Goal: Communication & Community: Connect with others

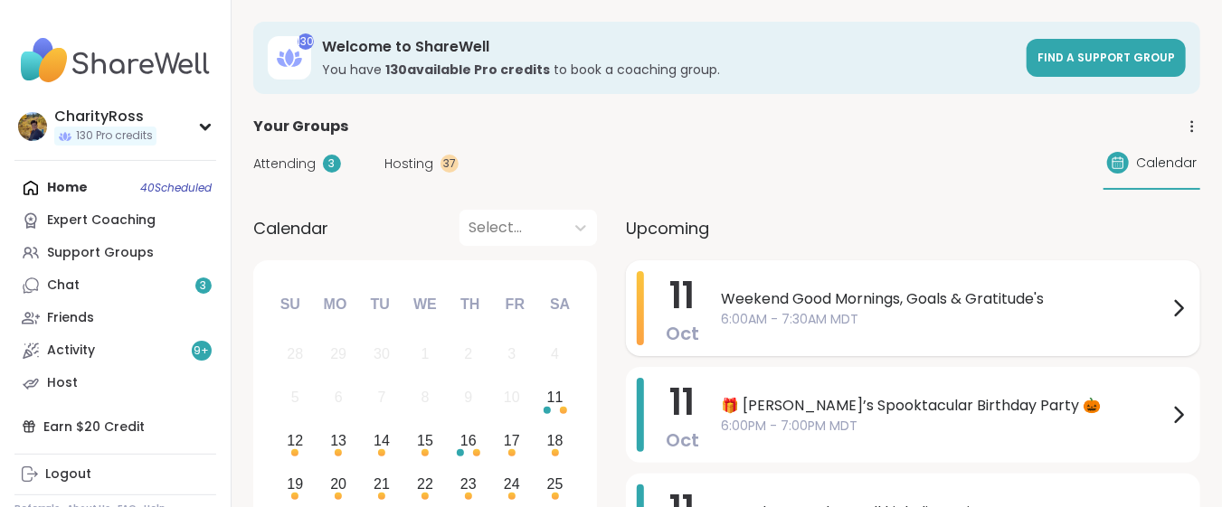
scroll to position [120, 0]
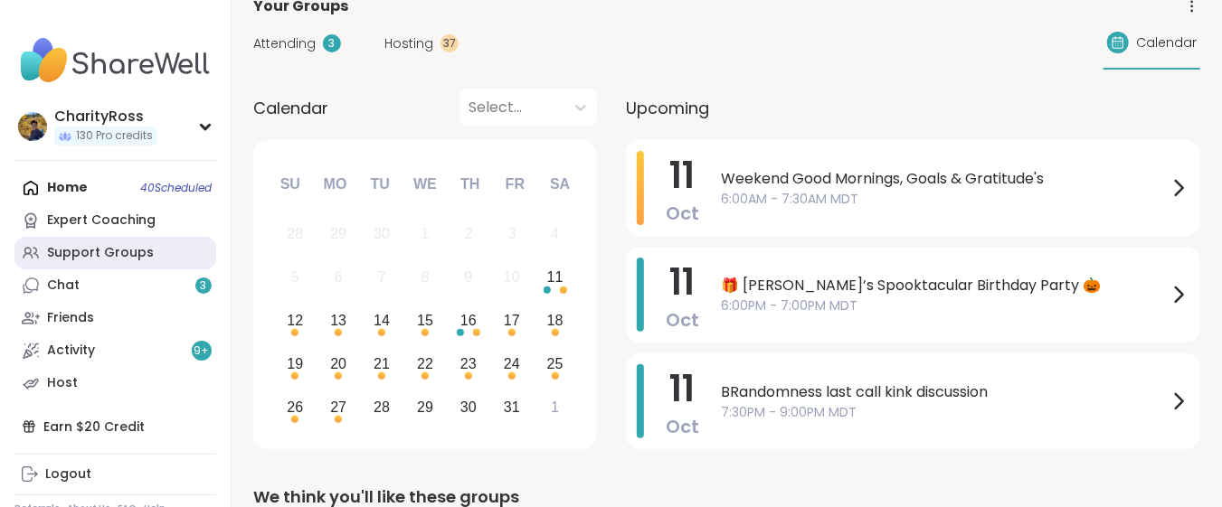
click at [112, 253] on div "Support Groups" at bounding box center [100, 253] width 107 height 18
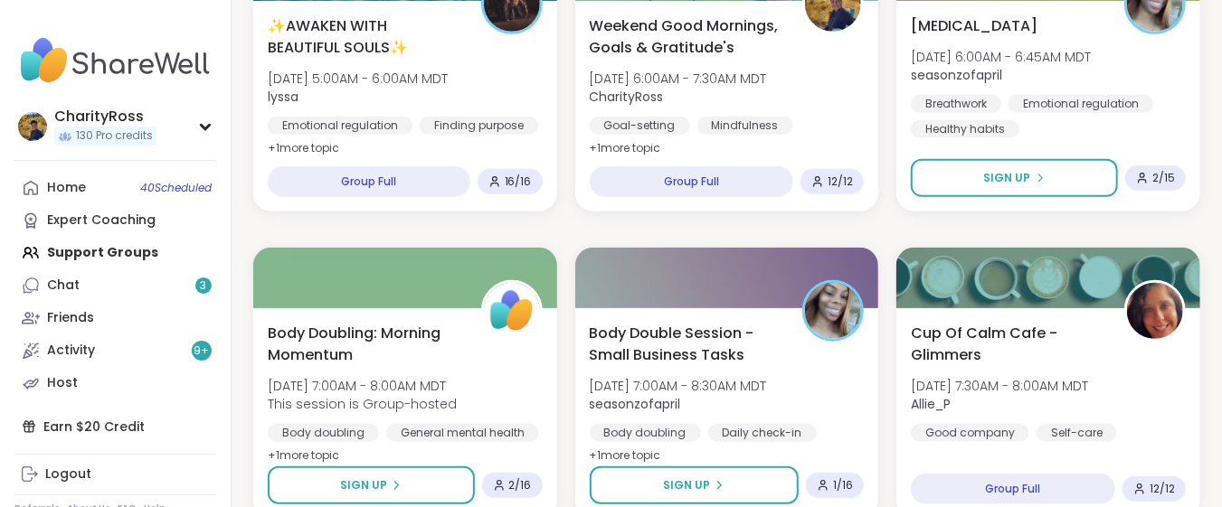
scroll to position [241, 0]
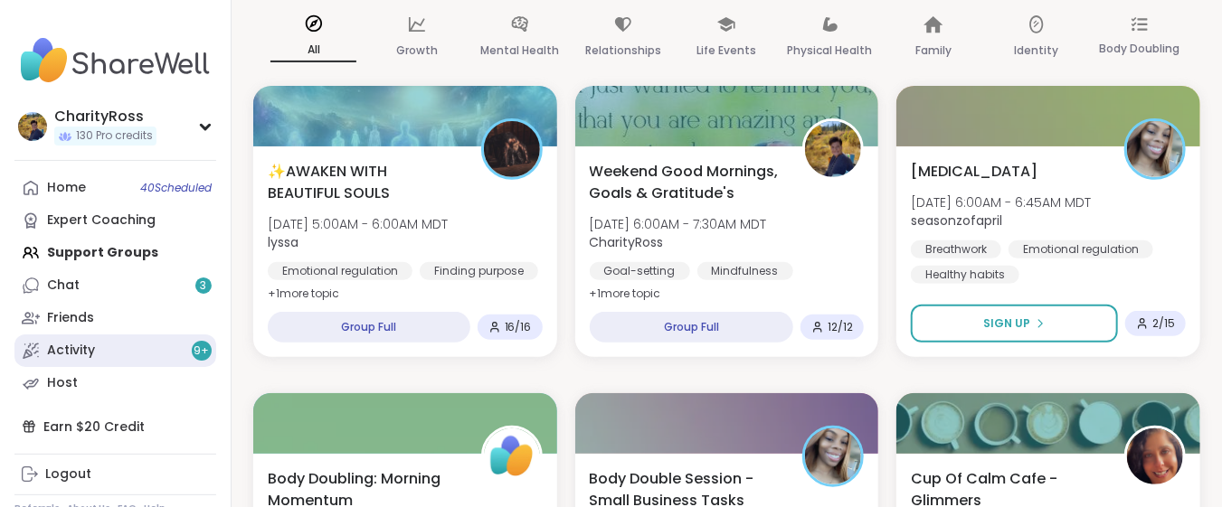
click at [74, 344] on div "Activity 9 +" at bounding box center [71, 351] width 48 height 18
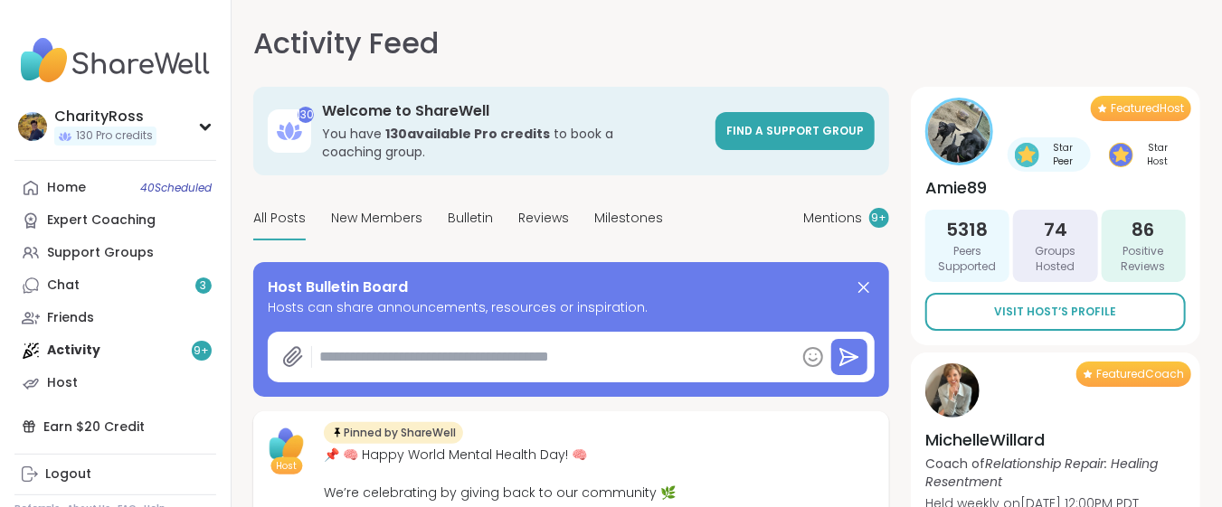
type textarea "*"
click at [110, 289] on link "Chat 3" at bounding box center [115, 285] width 202 height 33
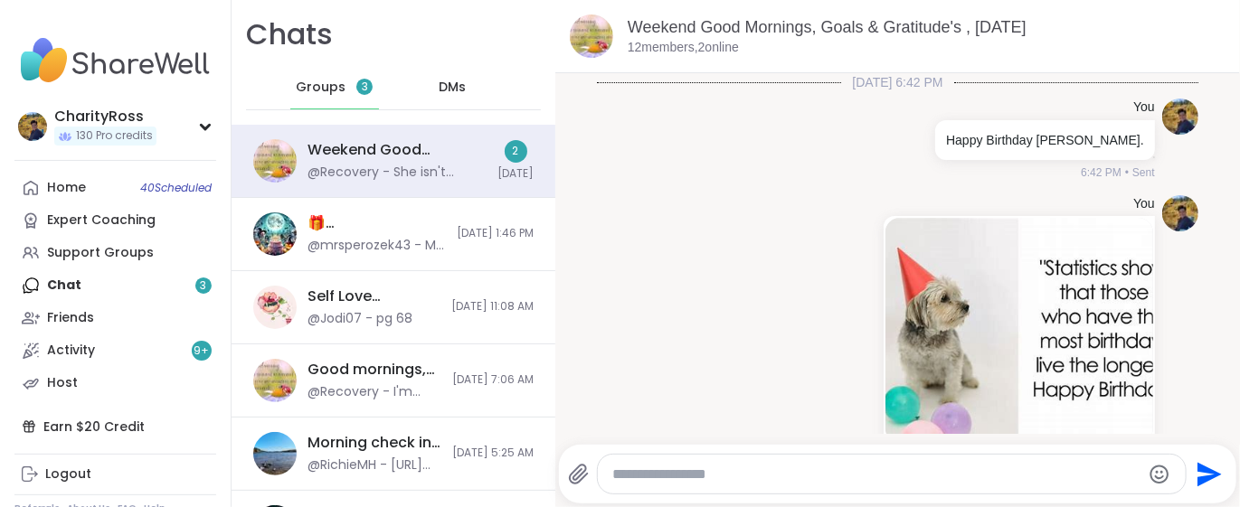
scroll to position [417, 0]
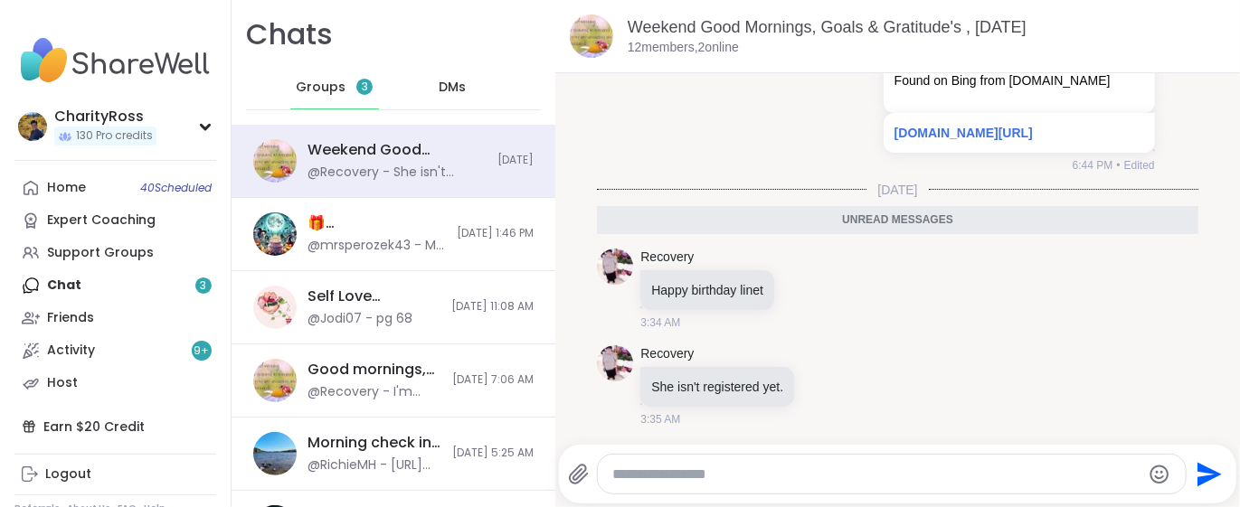
click at [334, 89] on span "Groups" at bounding box center [321, 88] width 50 height 18
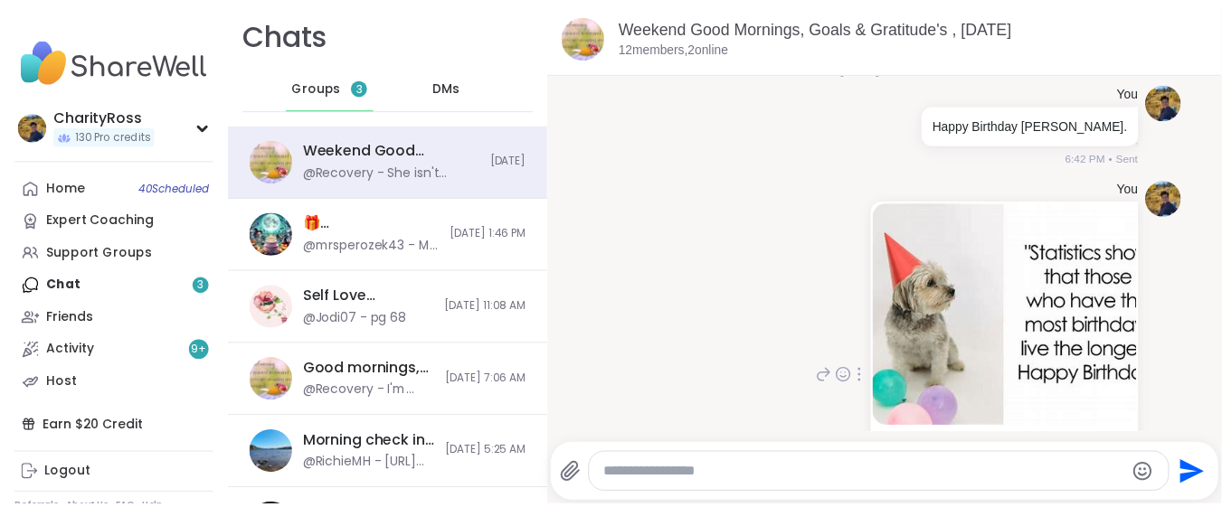
scroll to position [0, 0]
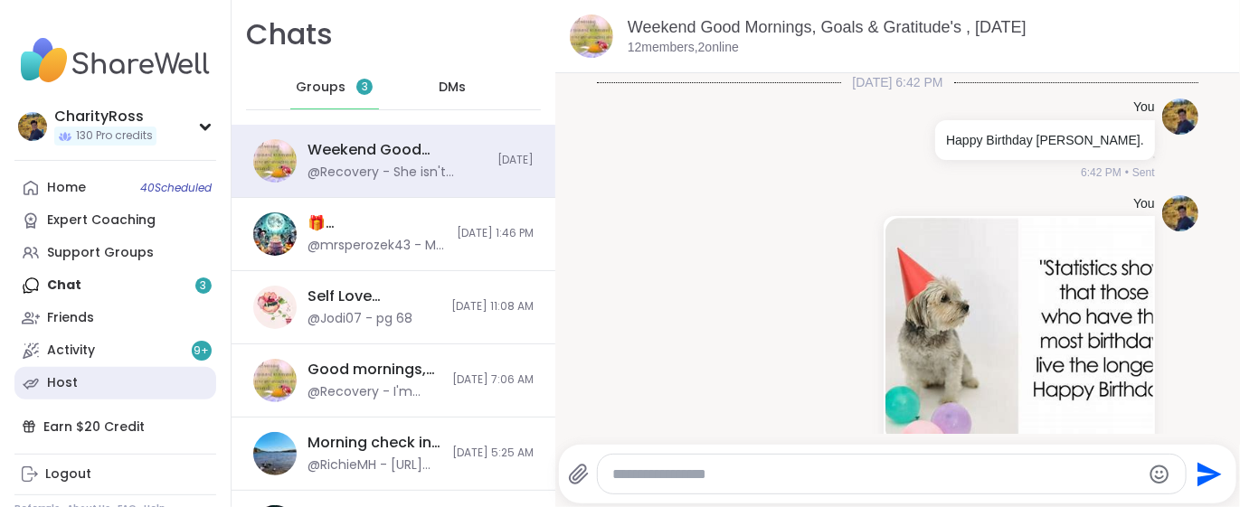
click at [52, 384] on div "Host" at bounding box center [62, 383] width 31 height 18
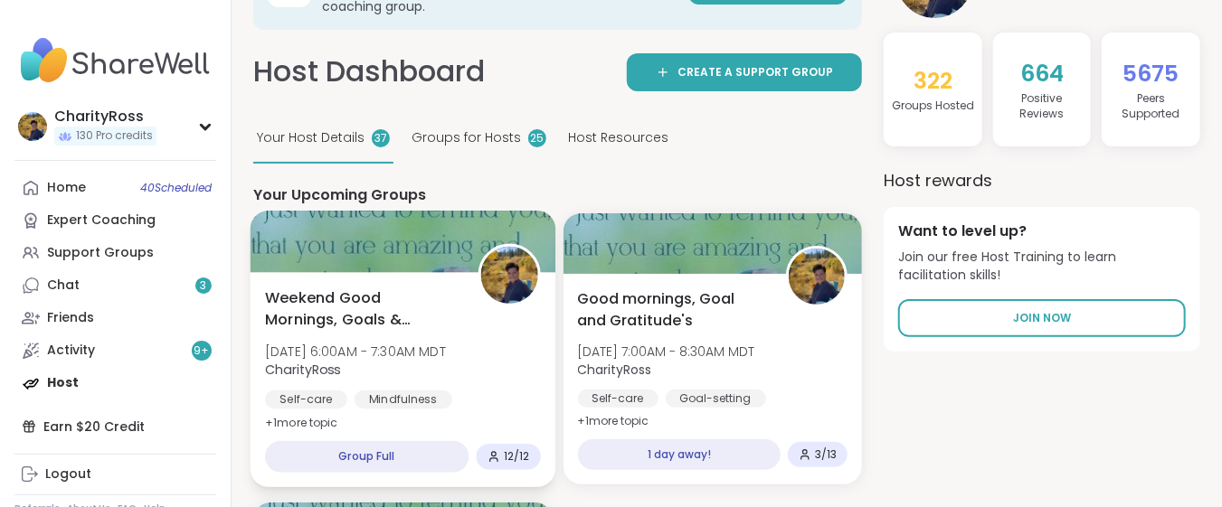
scroll to position [120, 0]
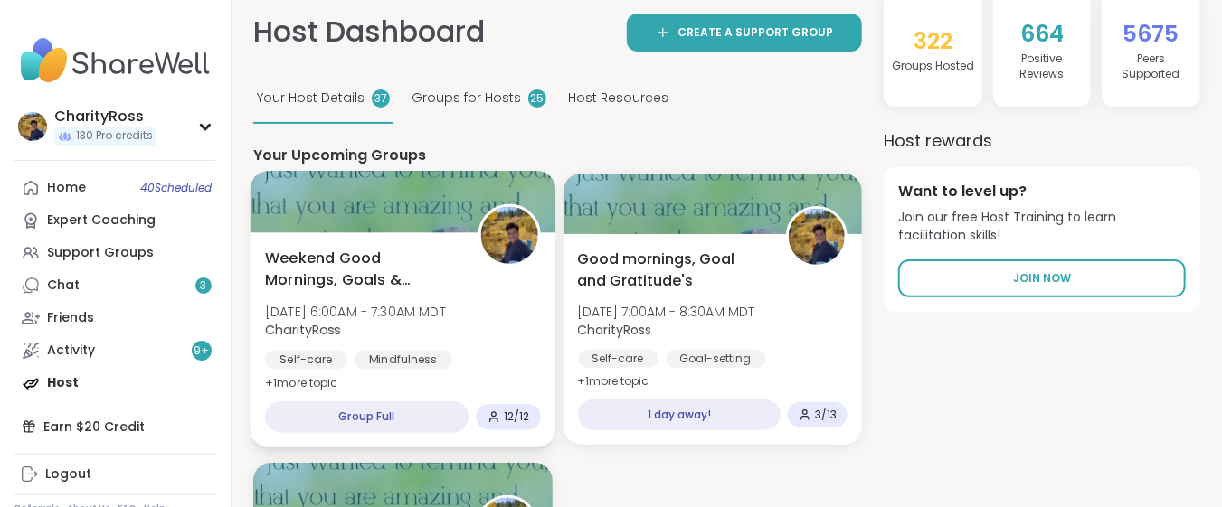
click at [346, 354] on div "Self-care Mindfulness Goal-setting" at bounding box center [402, 373] width 275 height 44
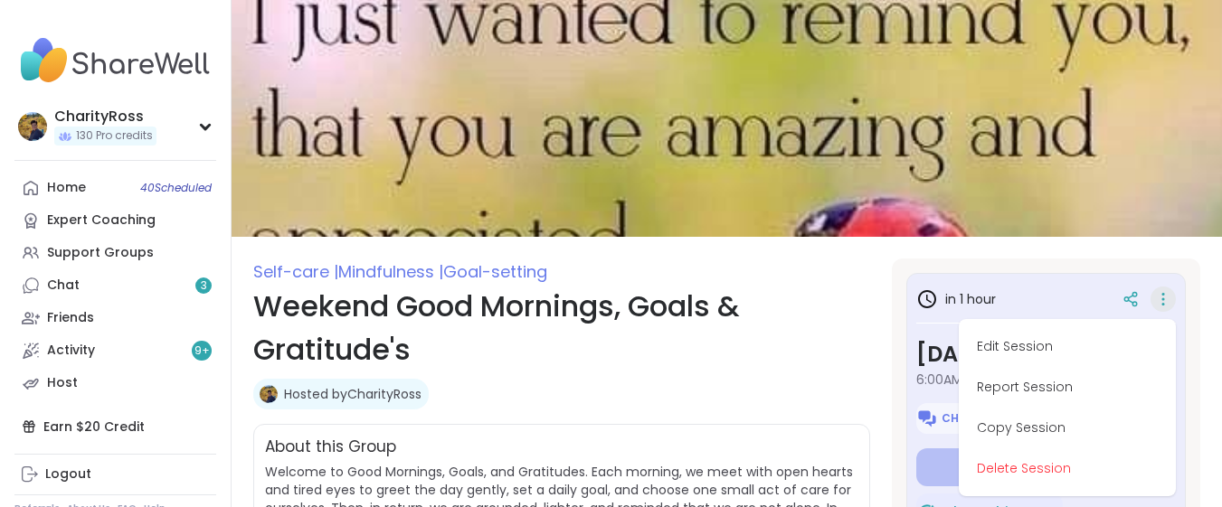
click at [1130, 326] on button "Edit Session" at bounding box center [1067, 346] width 203 height 41
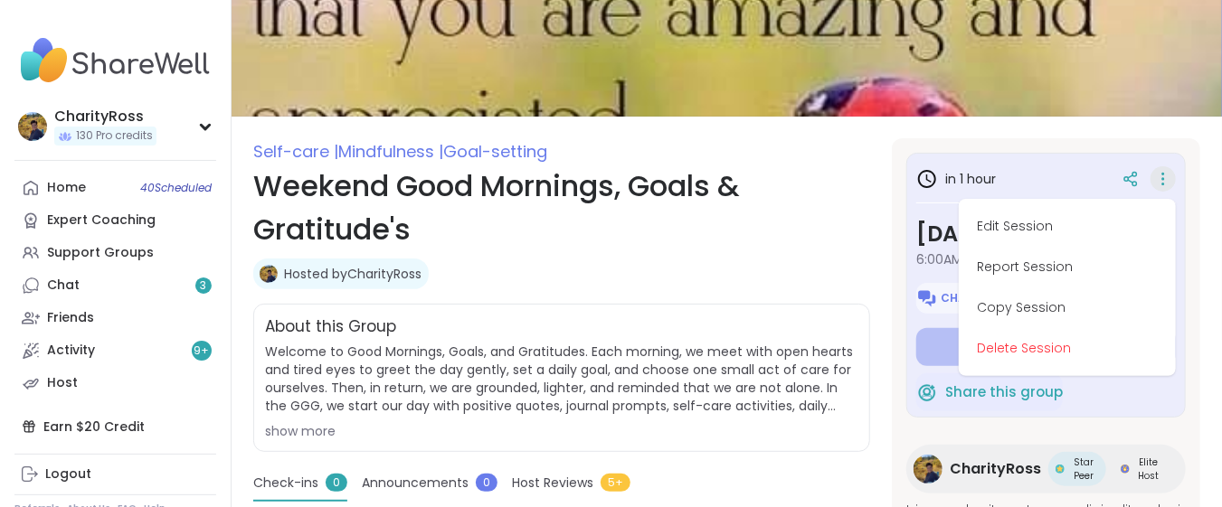
type textarea "*"
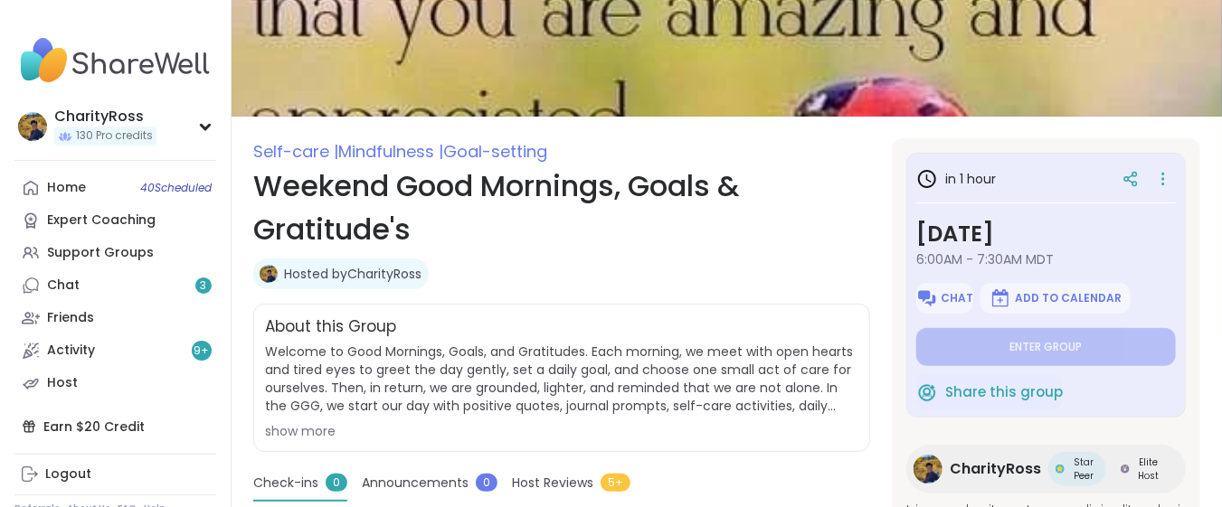
scroll to position [120, 0]
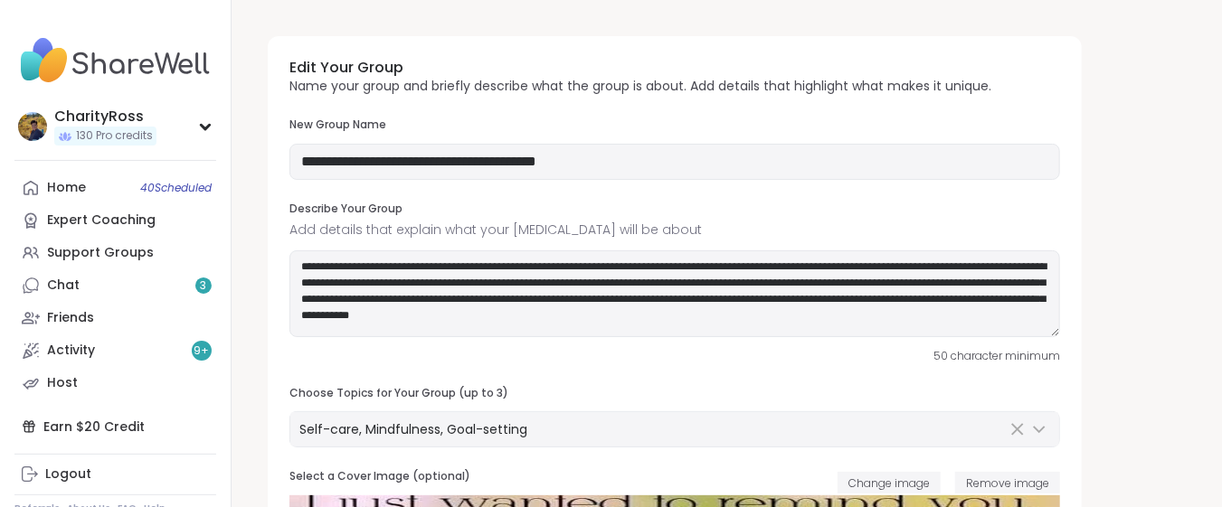
type input "**********"
type textarea "**********"
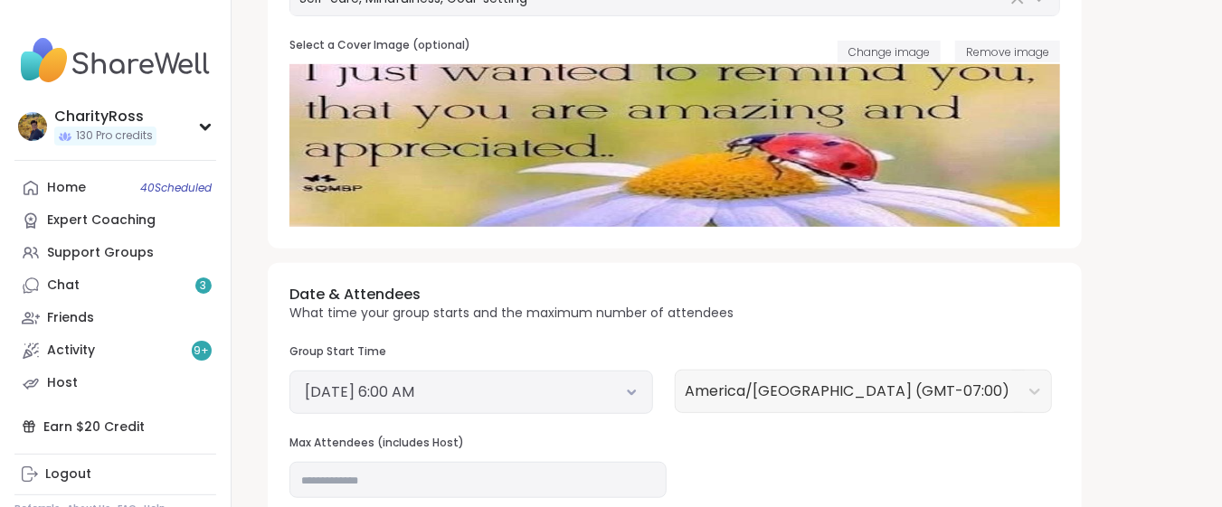
scroll to position [482, 0]
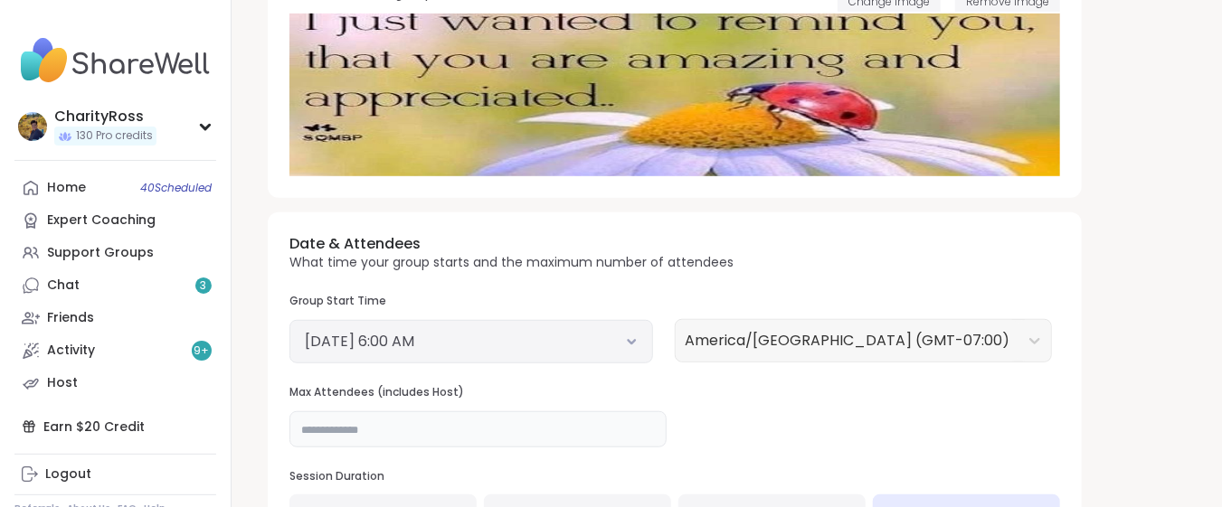
click at [301, 424] on input "**" at bounding box center [477, 429] width 377 height 36
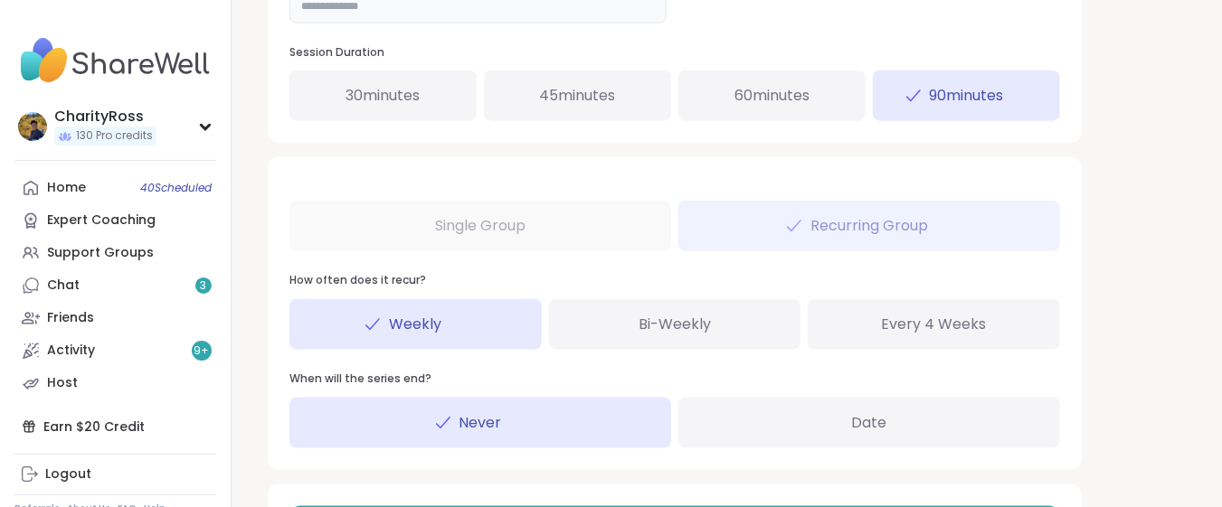
scroll to position [964, 0]
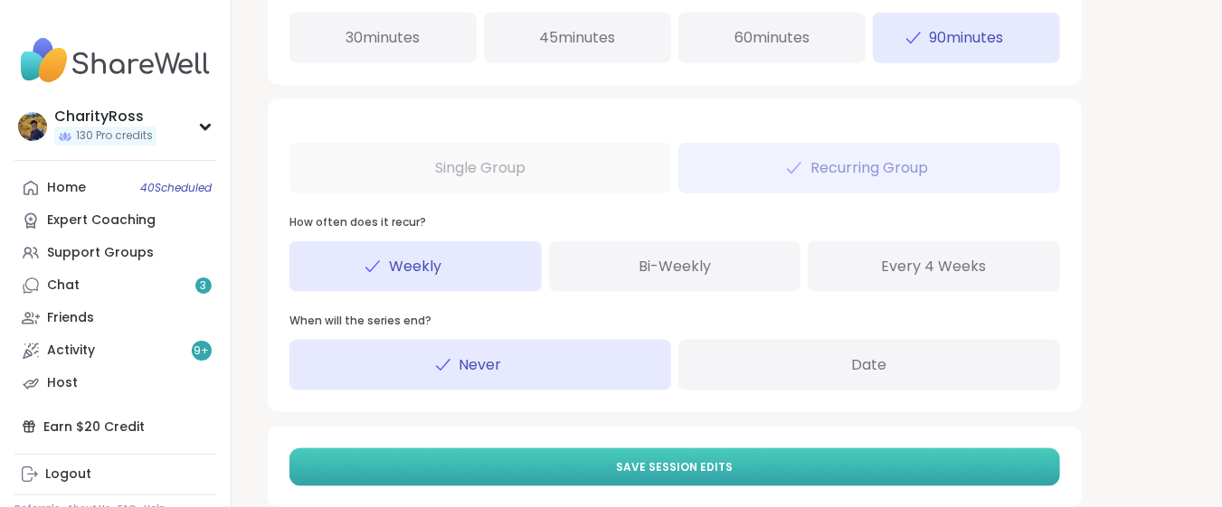
type input "**"
click at [584, 468] on button "Save Session Edits" at bounding box center [674, 468] width 770 height 38
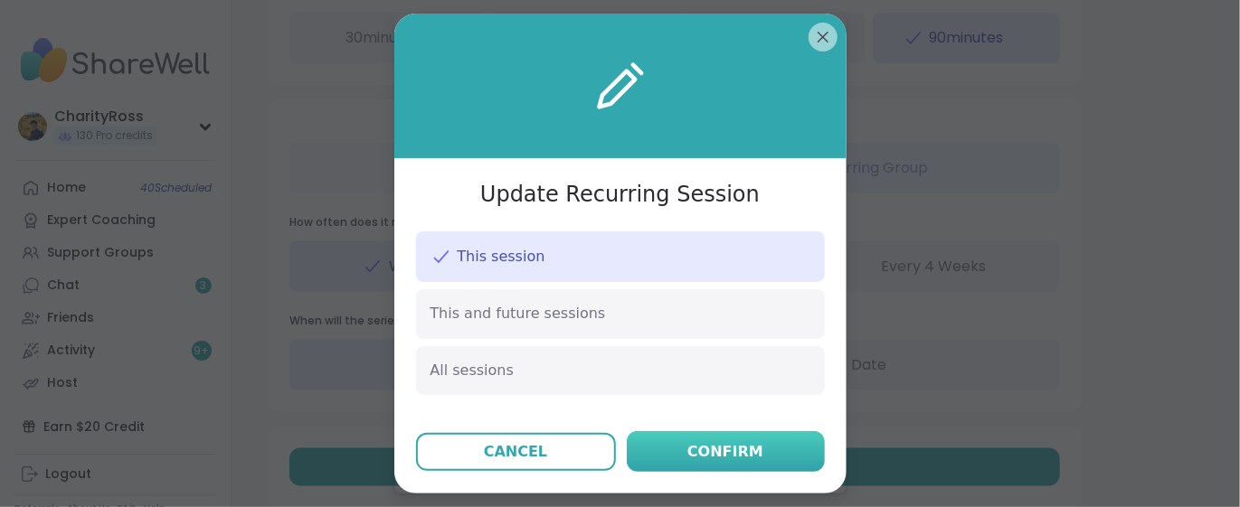
click at [663, 447] on button "Confirm" at bounding box center [726, 451] width 198 height 41
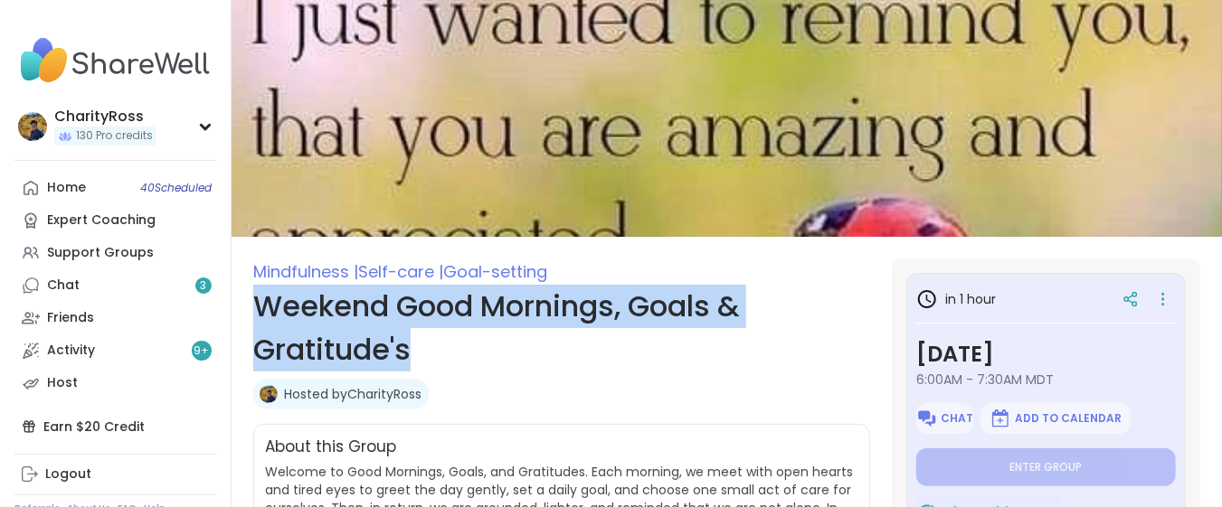
drag, startPoint x: 421, startPoint y: 345, endPoint x: 240, endPoint y: 308, distance: 185.3
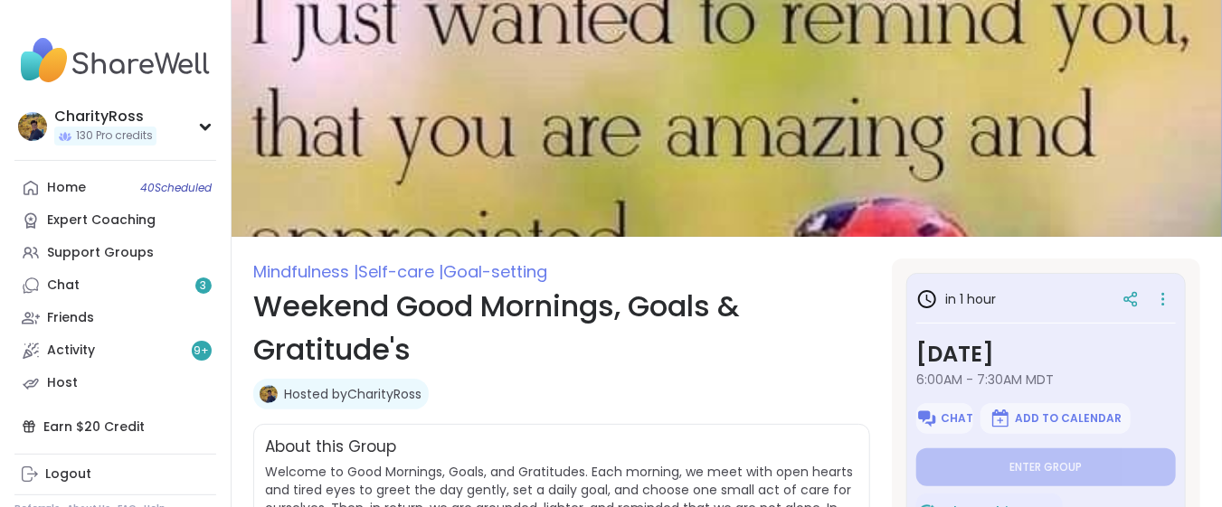
drag, startPoint x: 327, startPoint y: 320, endPoint x: 487, endPoint y: 388, distance: 173.0
click at [487, 388] on div "Hosted by CharityRoss" at bounding box center [561, 394] width 617 height 31
click at [1154, 303] on icon at bounding box center [1163, 299] width 18 height 25
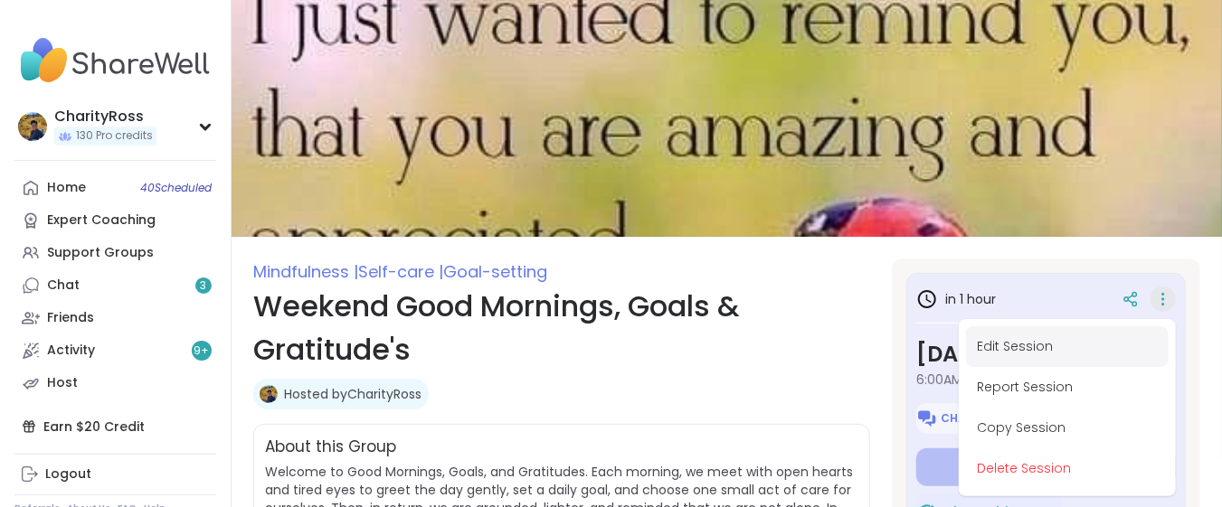
click at [1126, 346] on button "Edit Session" at bounding box center [1067, 346] width 203 height 41
type textarea "*"
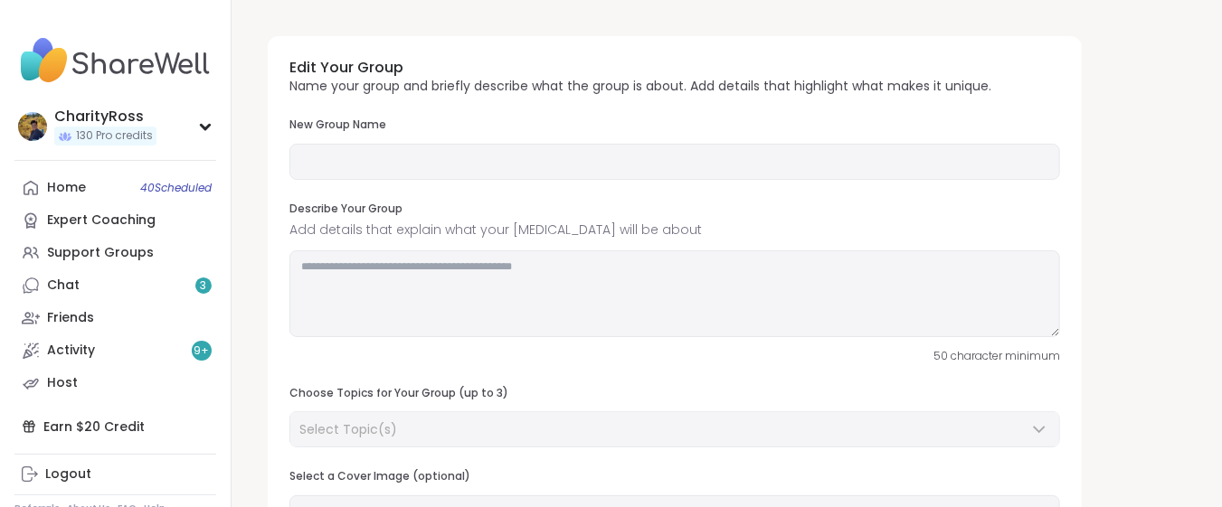
type input "**********"
type textarea "**********"
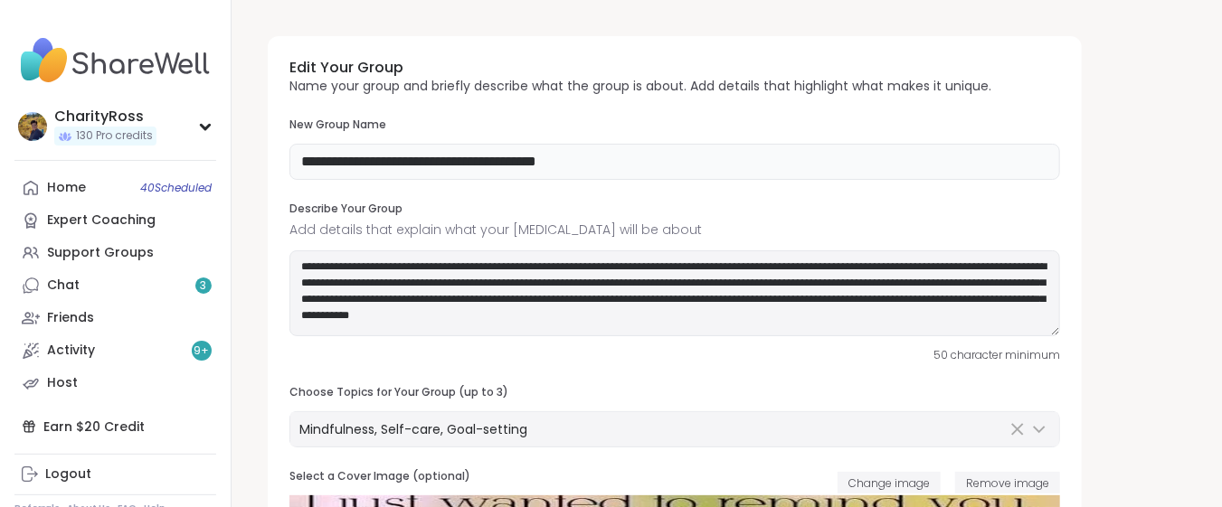
click at [634, 161] on input "**********" at bounding box center [674, 162] width 770 height 36
type input "*"
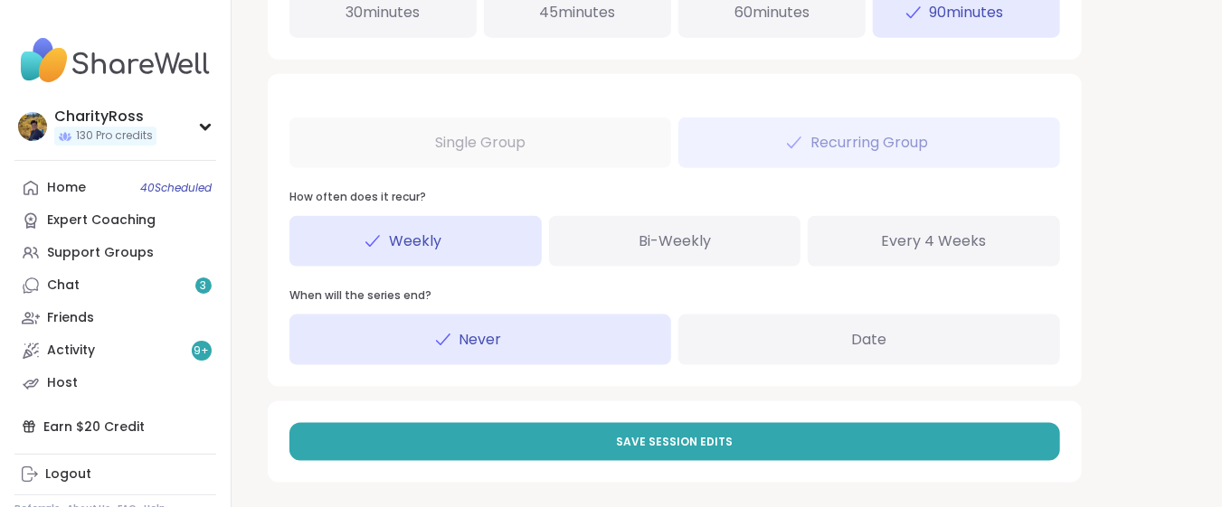
scroll to position [997, 0]
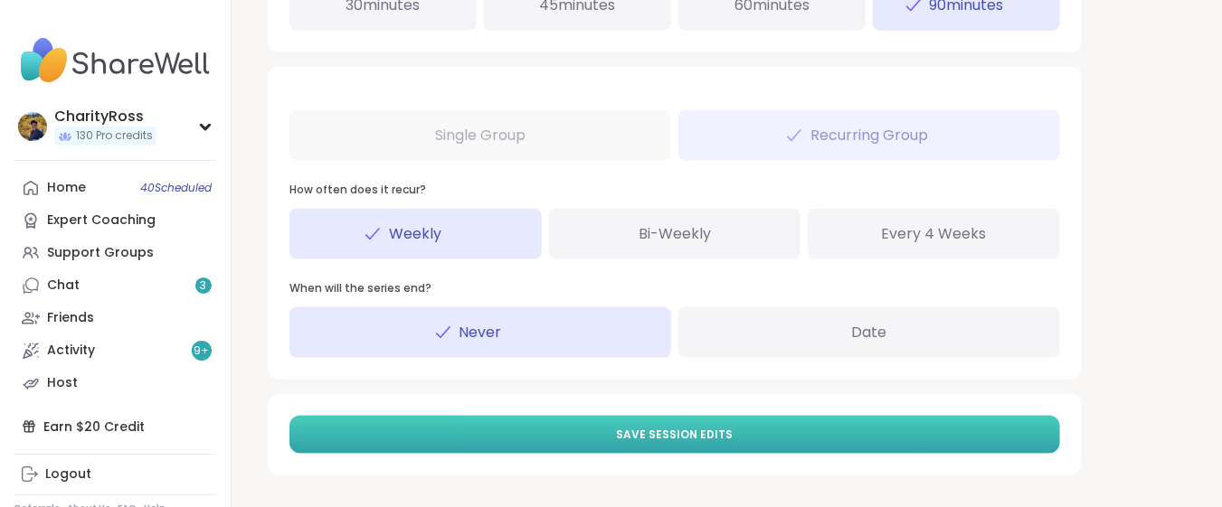
type input "**********"
click at [671, 427] on span "Save Session Edits" at bounding box center [675, 435] width 117 height 16
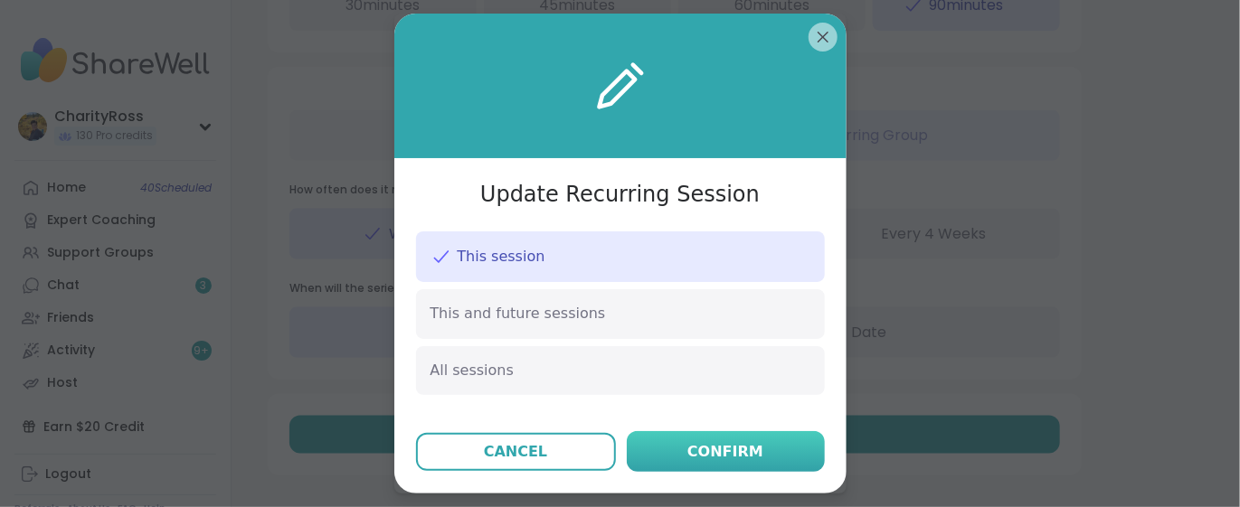
click at [677, 448] on button "Confirm" at bounding box center [726, 451] width 198 height 41
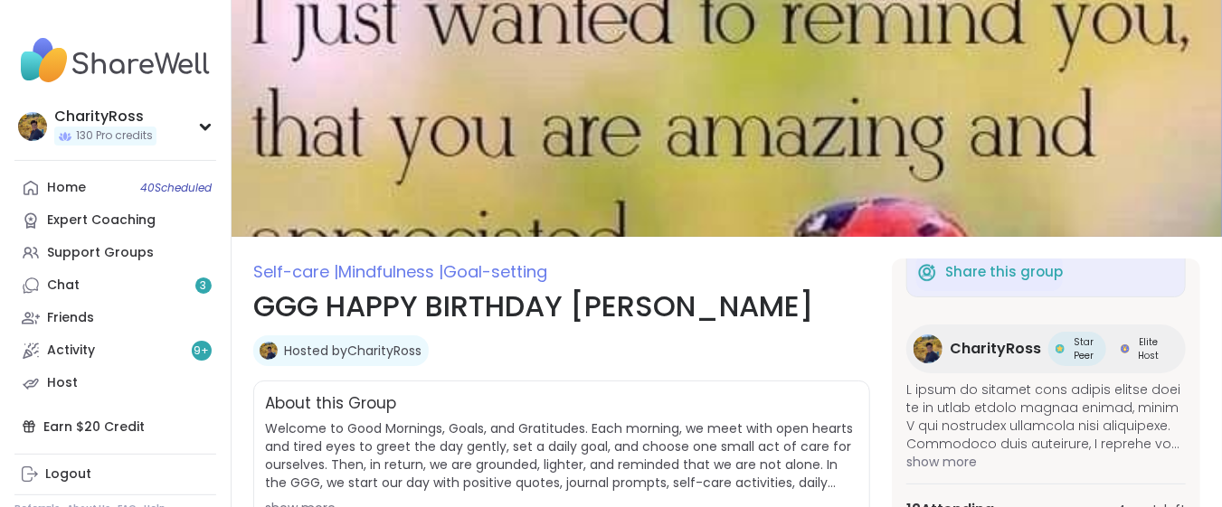
scroll to position [265, 0]
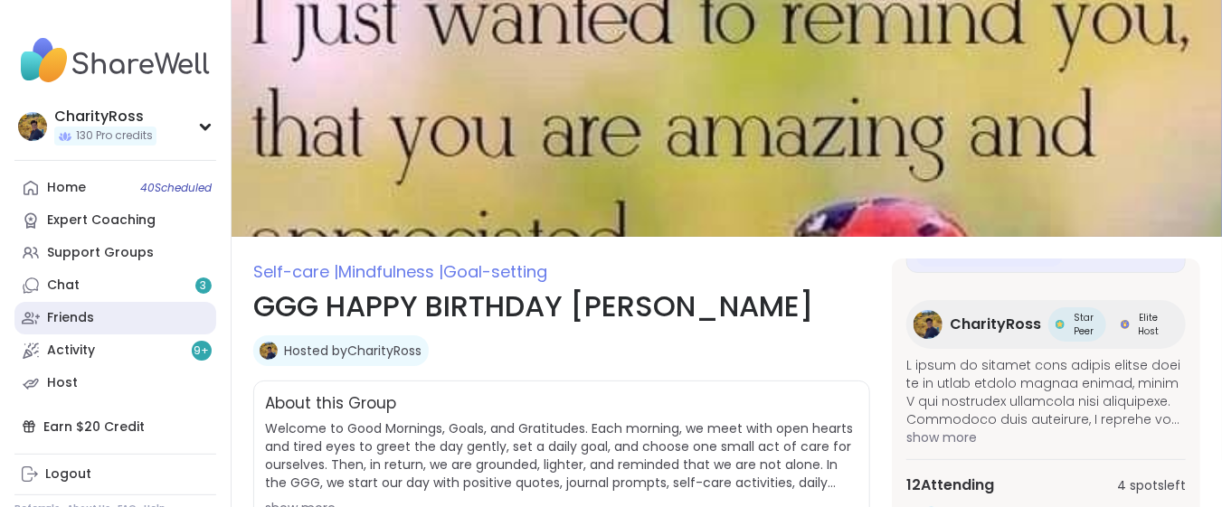
click at [118, 323] on link "Friends" at bounding box center [115, 318] width 202 height 33
type textarea "*"
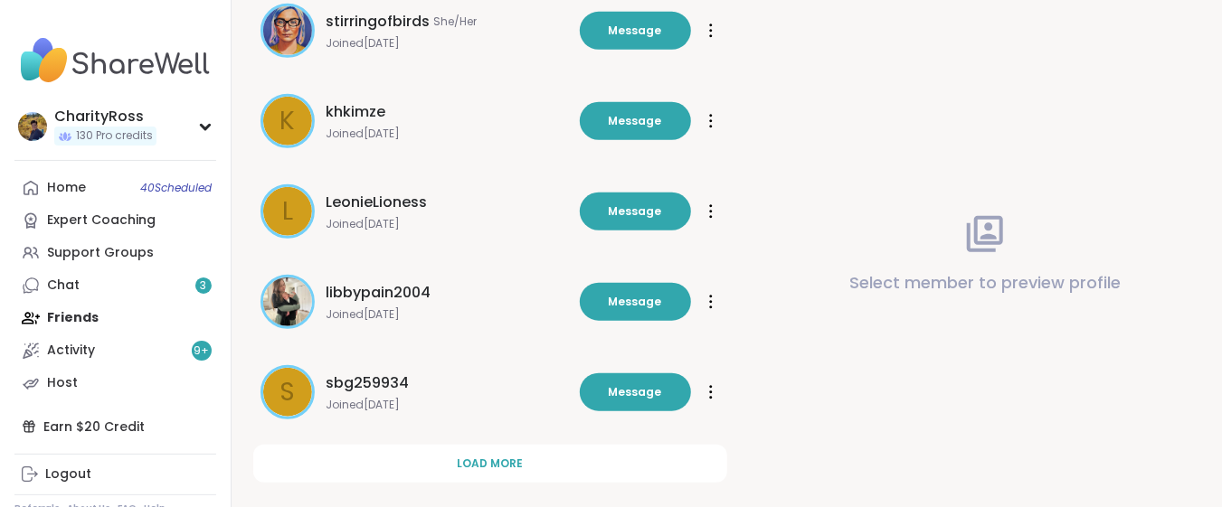
scroll to position [653, 0]
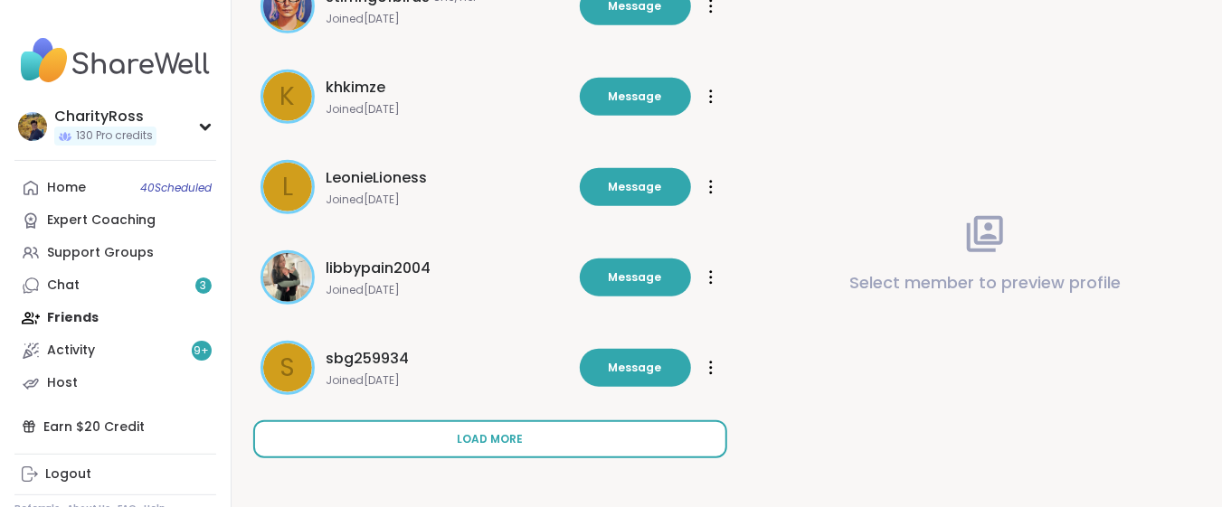
click at [376, 435] on button "Load more" at bounding box center [490, 440] width 474 height 38
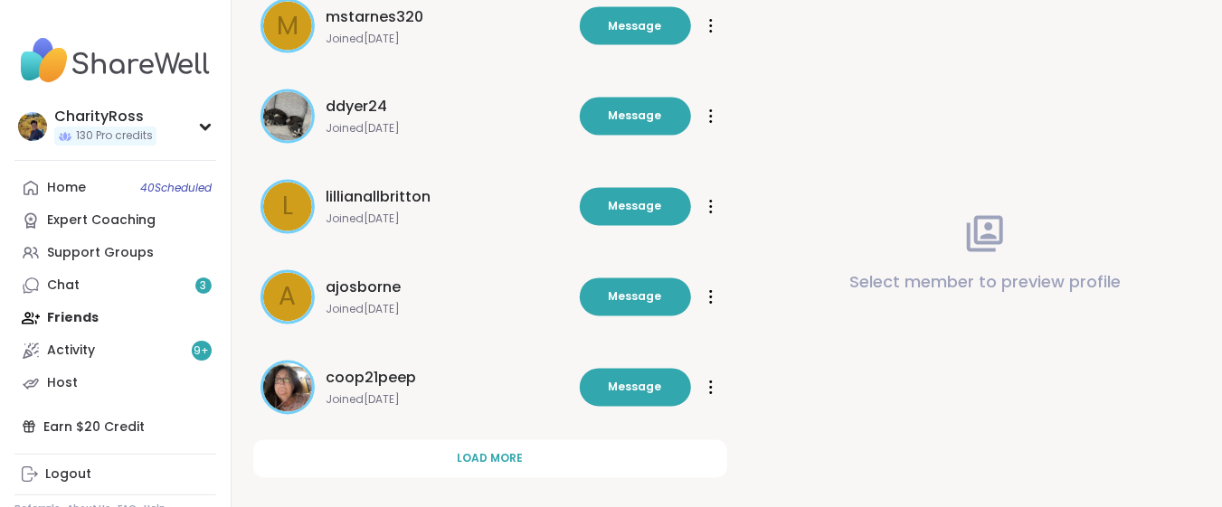
scroll to position [1558, 0]
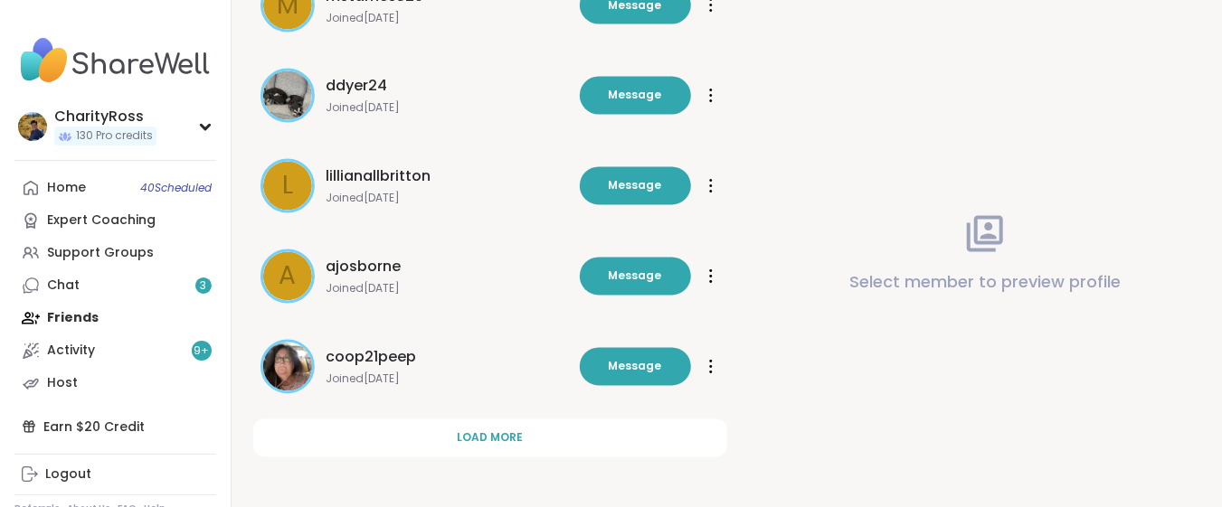
click at [376, 435] on button "Load more" at bounding box center [490, 439] width 474 height 38
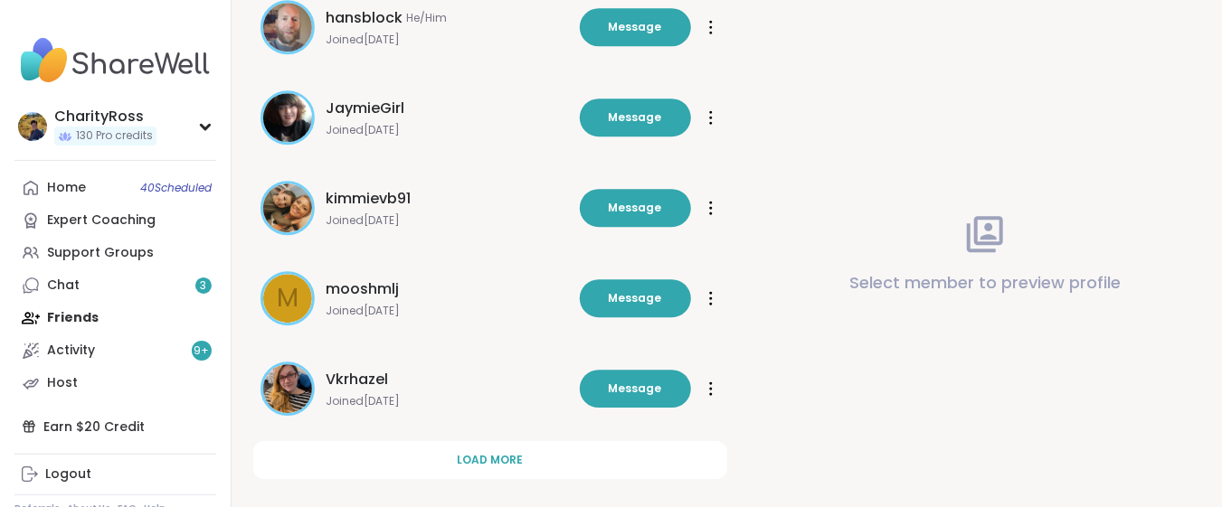
scroll to position [2462, 0]
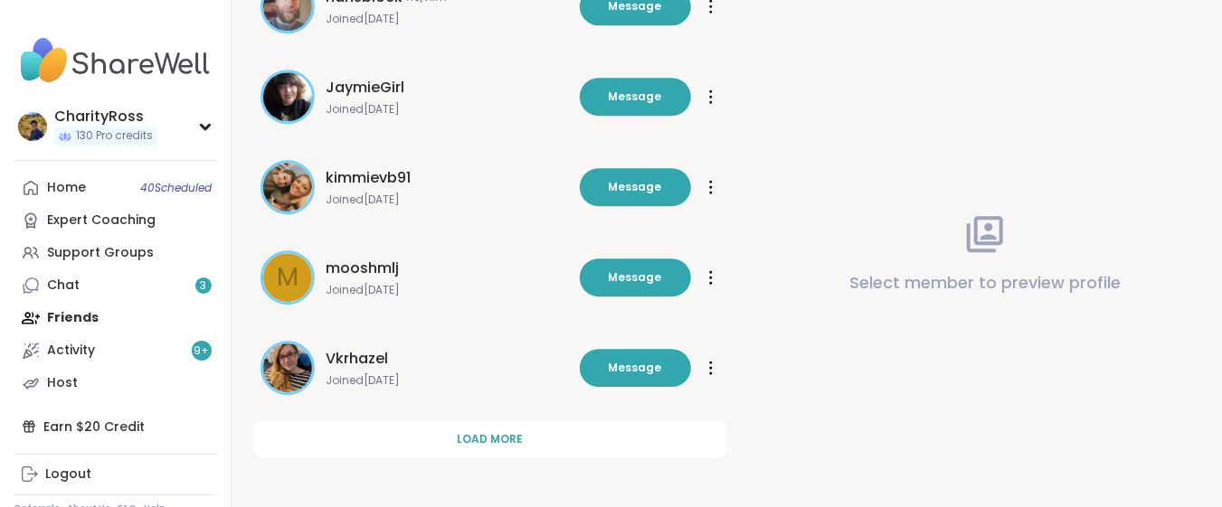
click at [376, 435] on button "Load more" at bounding box center [490, 440] width 474 height 38
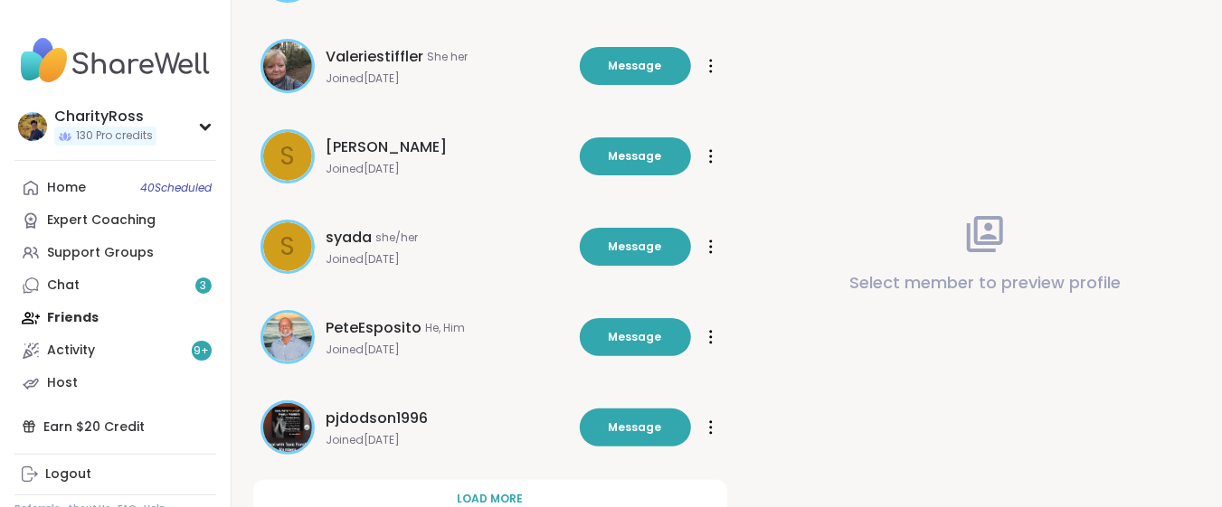
scroll to position [3366, 0]
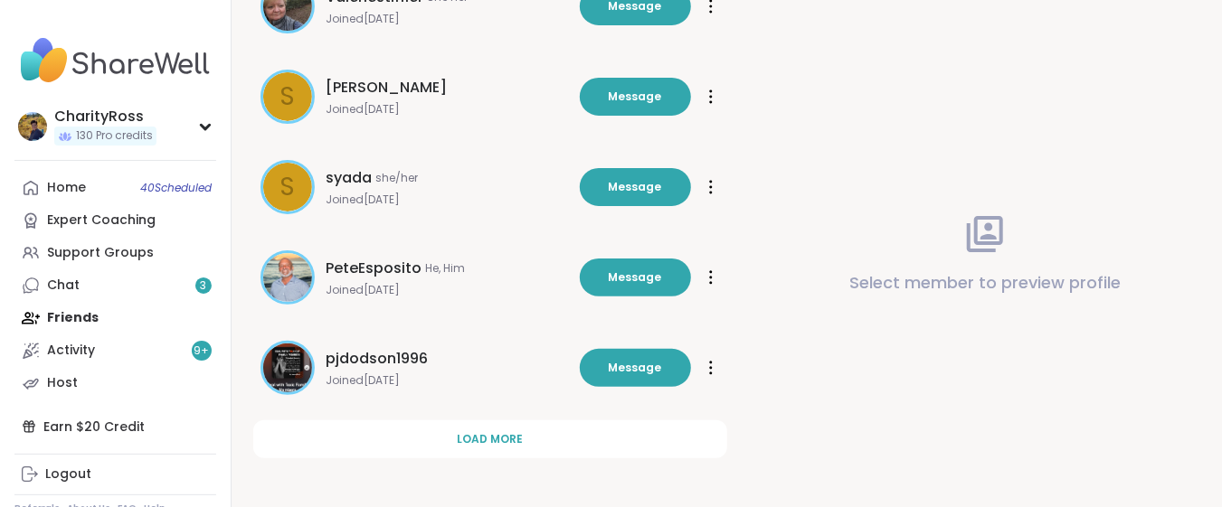
click at [376, 435] on button "Load more" at bounding box center [490, 440] width 474 height 38
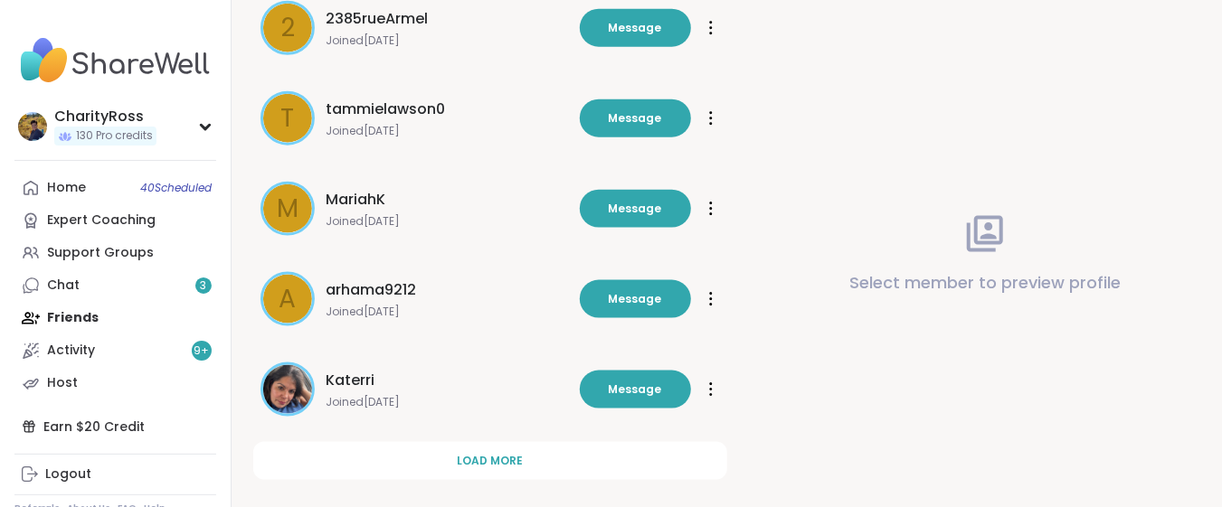
scroll to position [4270, 0]
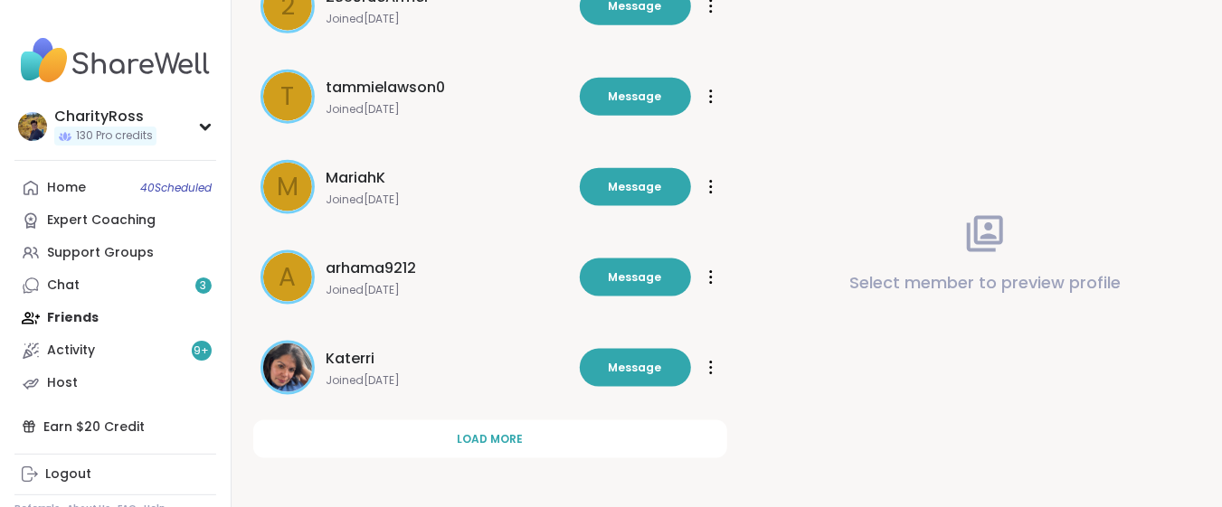
click at [376, 435] on button "Load more" at bounding box center [490, 440] width 474 height 38
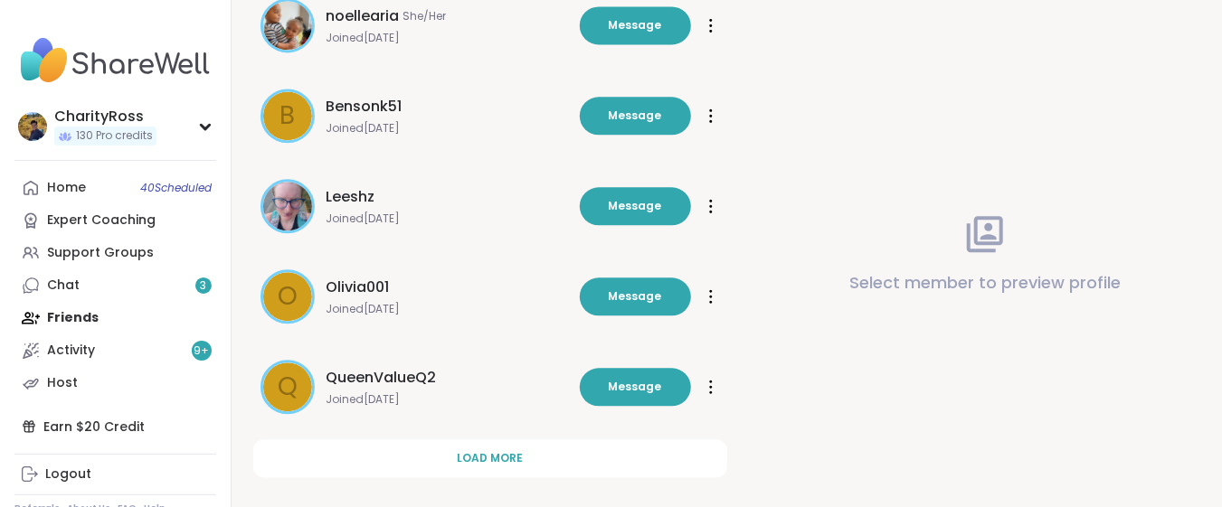
scroll to position [5175, 0]
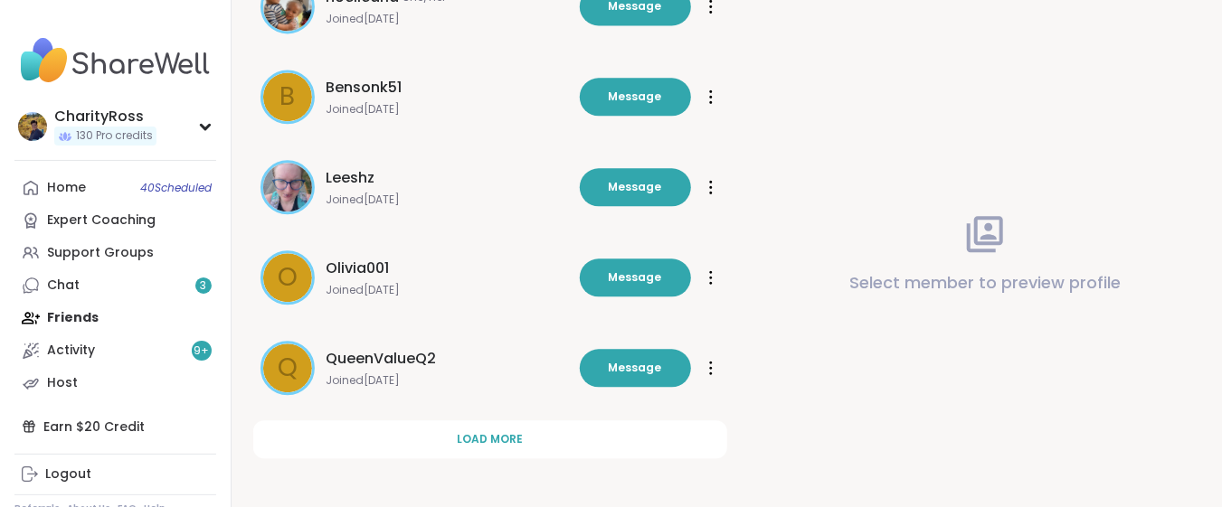
click at [376, 435] on button "Load more" at bounding box center [490, 440] width 474 height 38
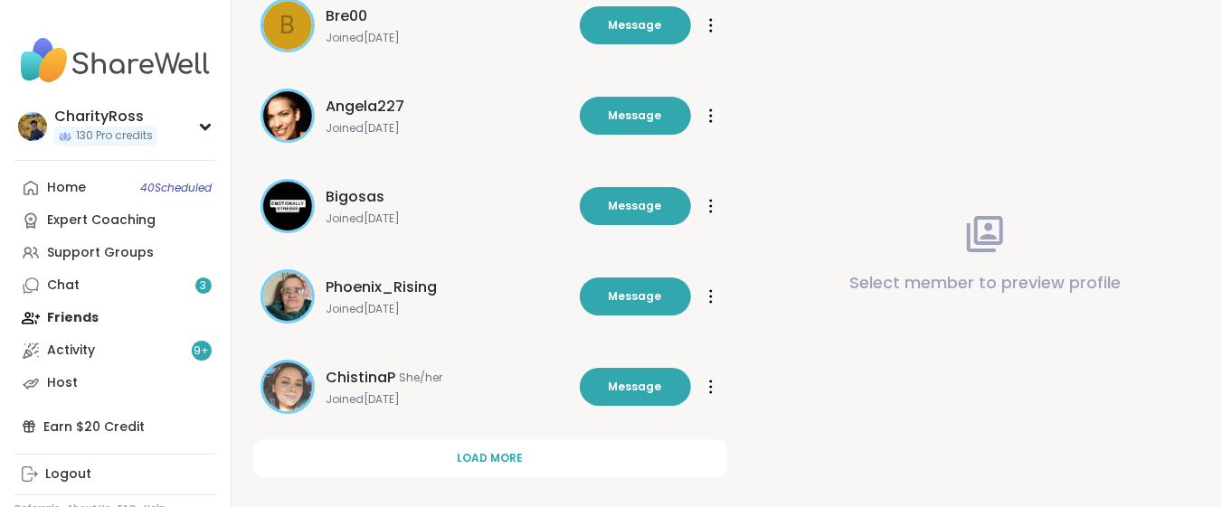
scroll to position [6078, 0]
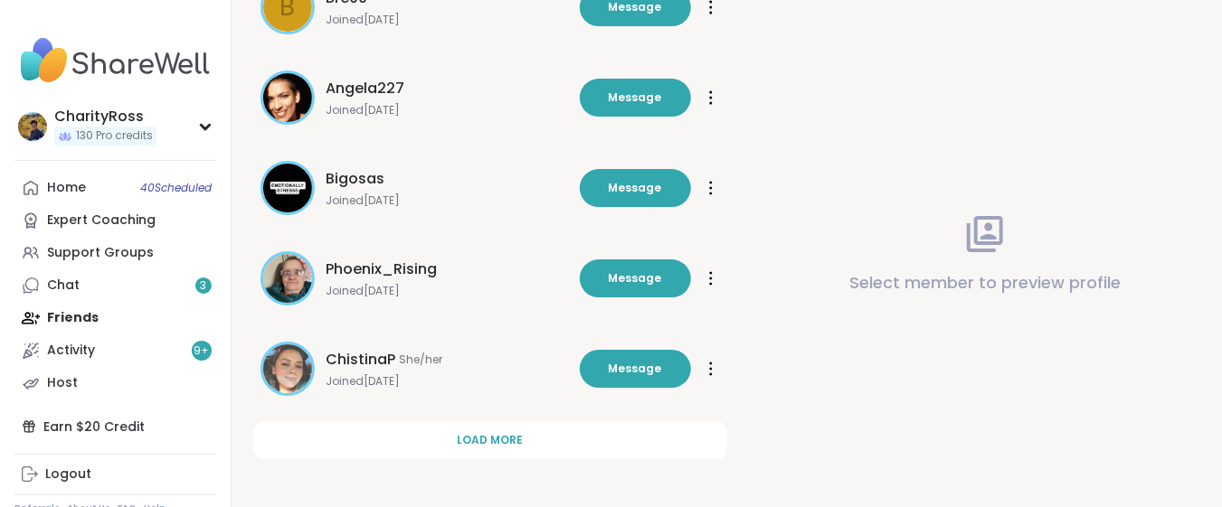
click at [376, 435] on button "Load more" at bounding box center [490, 440] width 474 height 38
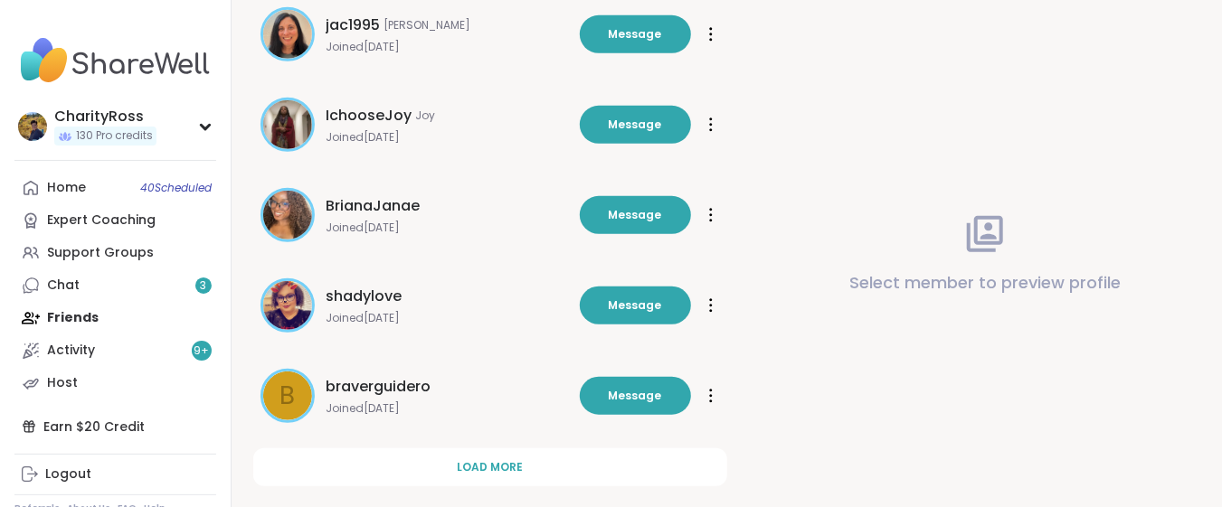
scroll to position [6983, 0]
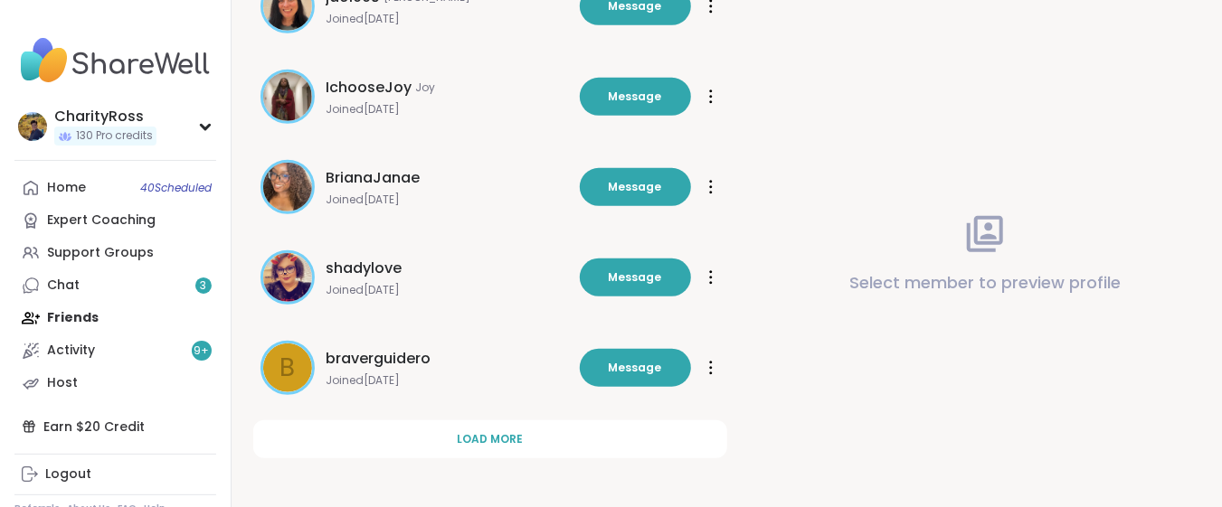
click at [376, 435] on button "Load more" at bounding box center [490, 440] width 474 height 38
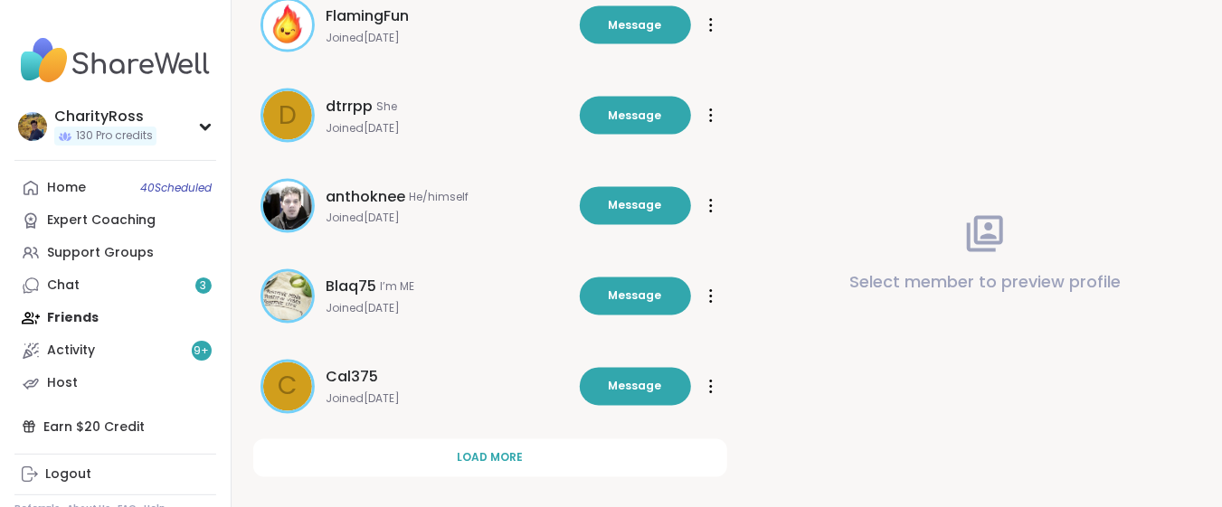
scroll to position [7887, 0]
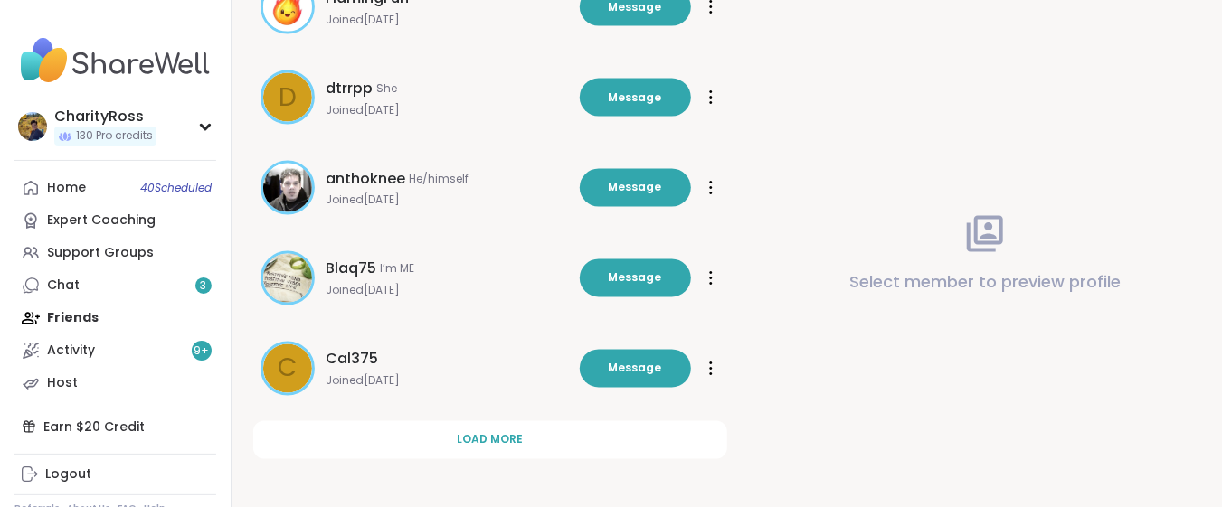
click at [376, 435] on button "Load more" at bounding box center [490, 440] width 474 height 38
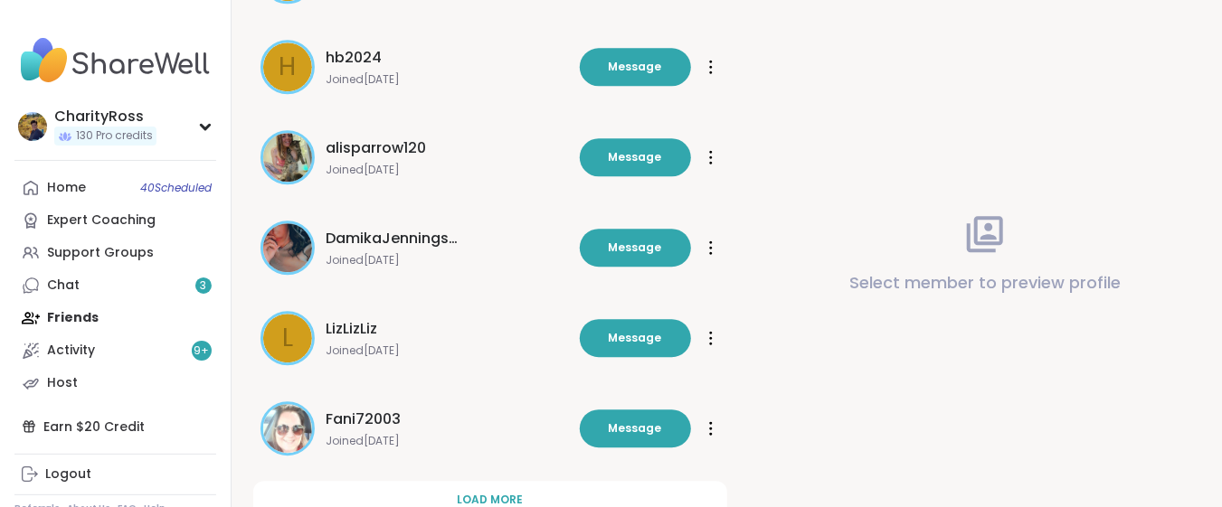
scroll to position [8791, 0]
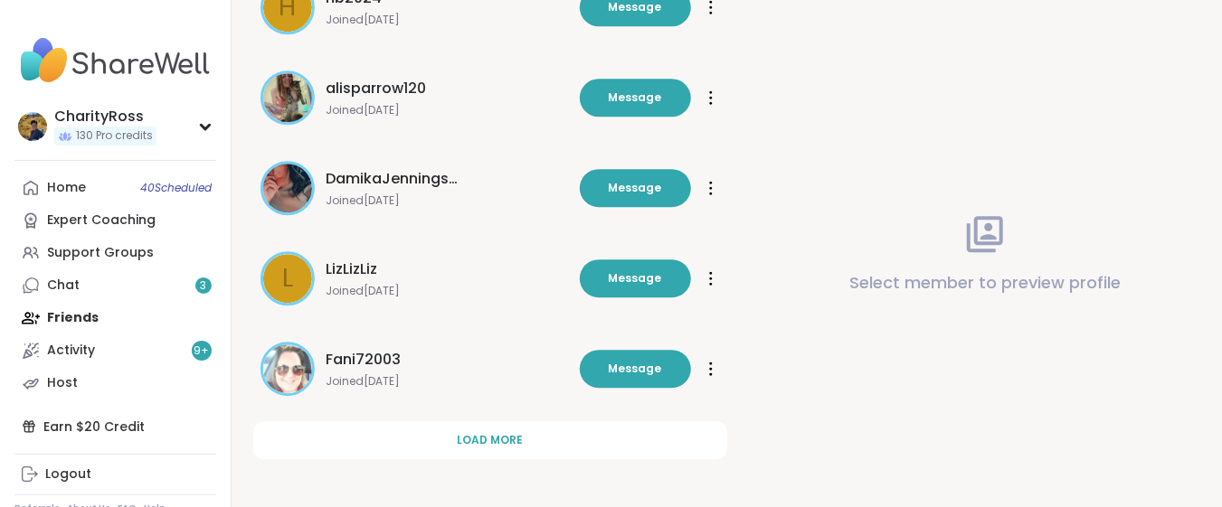
click at [376, 435] on button "Load more" at bounding box center [490, 440] width 474 height 38
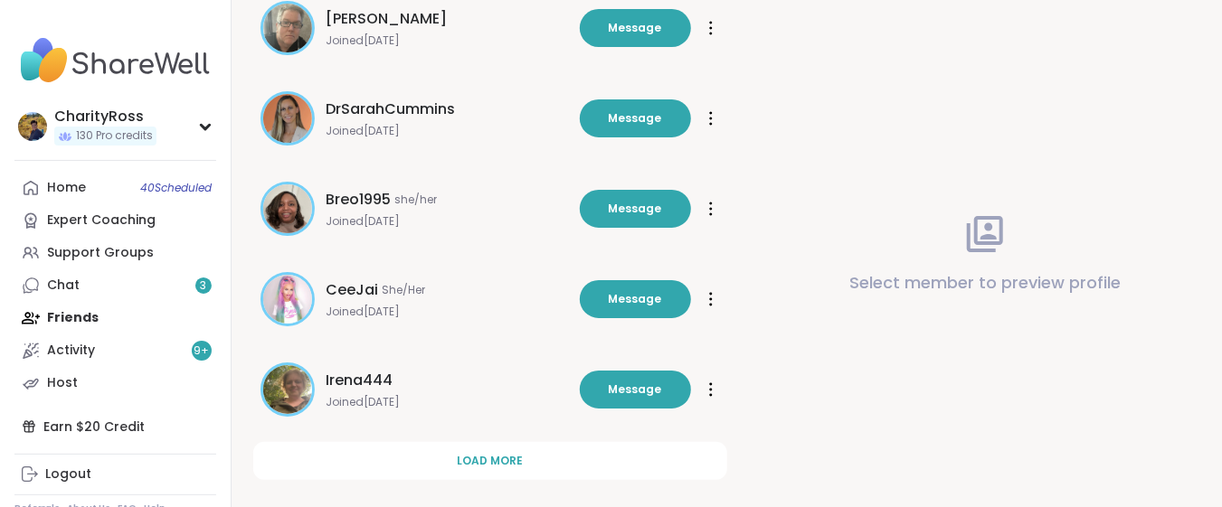
scroll to position [9695, 0]
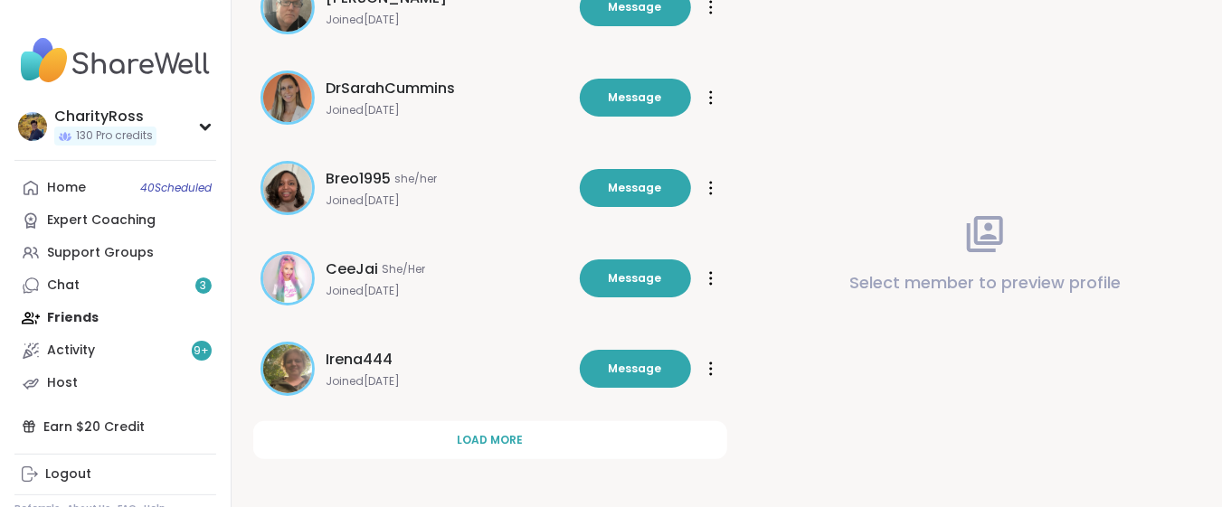
click at [376, 435] on button "Load more" at bounding box center [490, 440] width 474 height 38
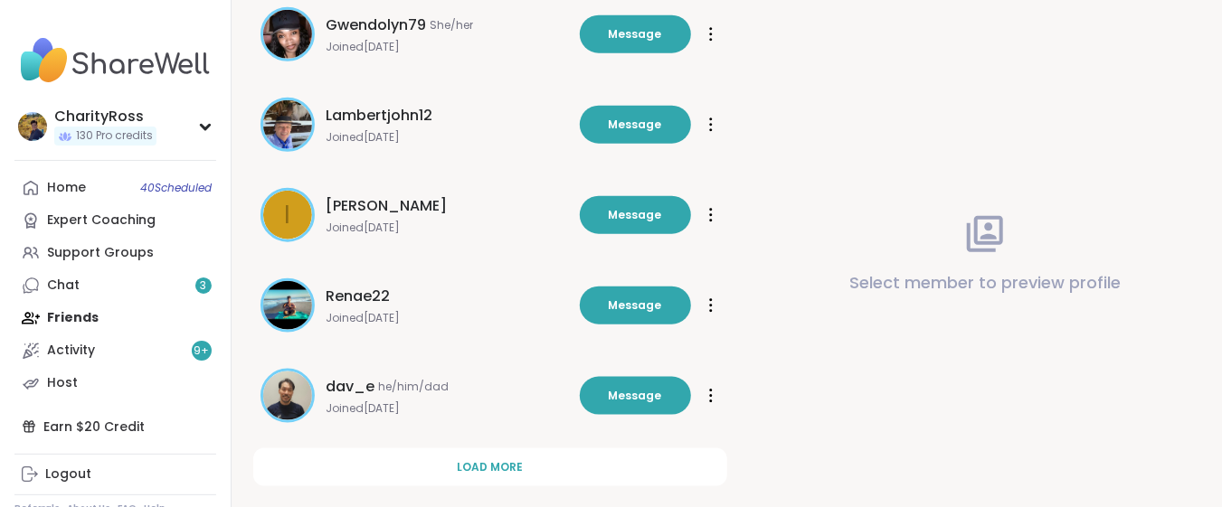
scroll to position [10600, 0]
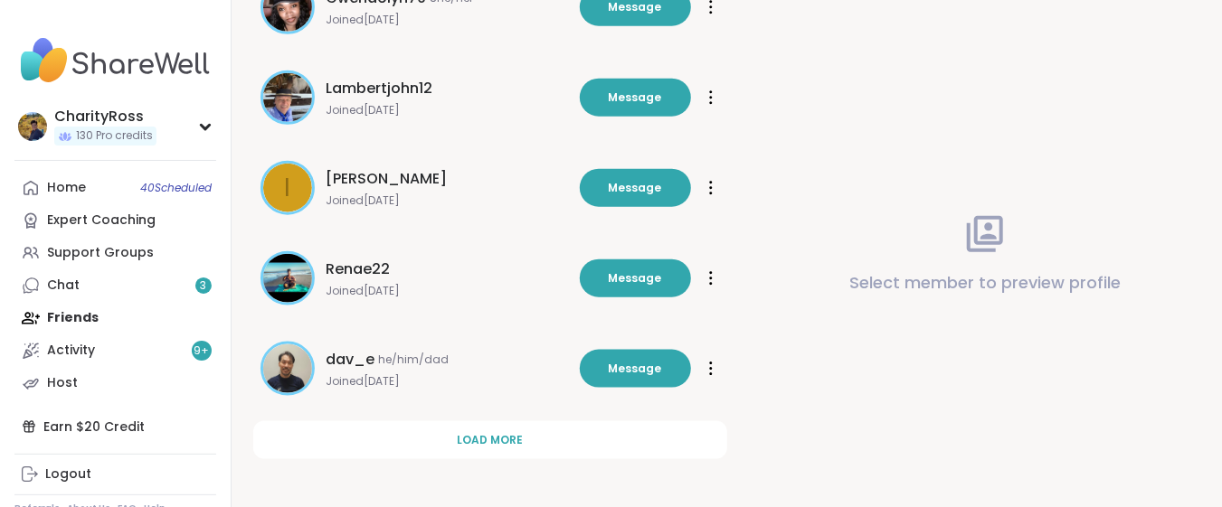
click at [376, 435] on button "Load more" at bounding box center [490, 440] width 474 height 38
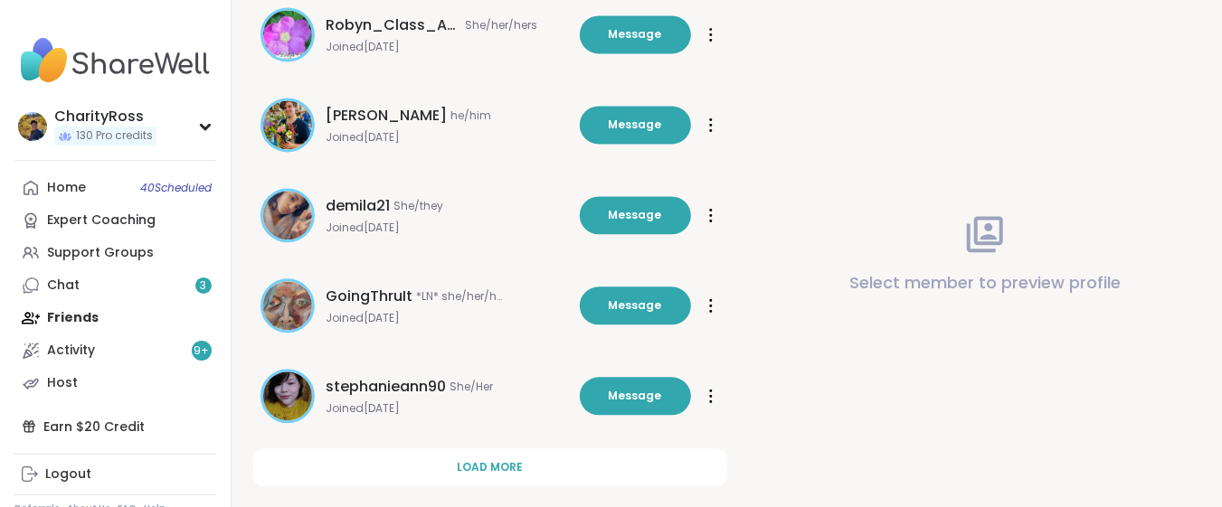
scroll to position [11503, 0]
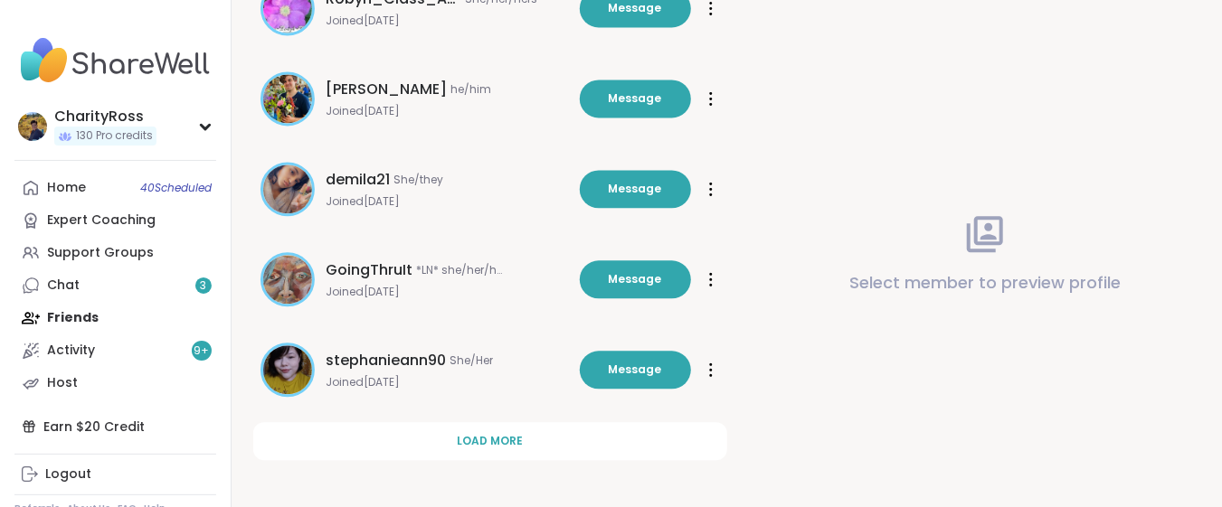
click at [376, 435] on button "Load more" at bounding box center [490, 441] width 474 height 38
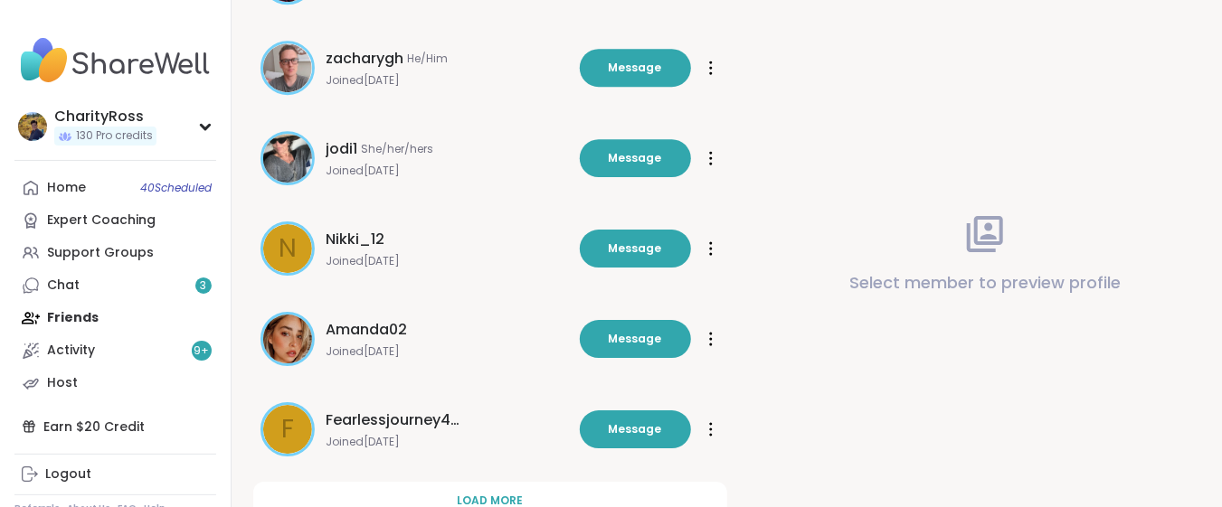
scroll to position [12408, 0]
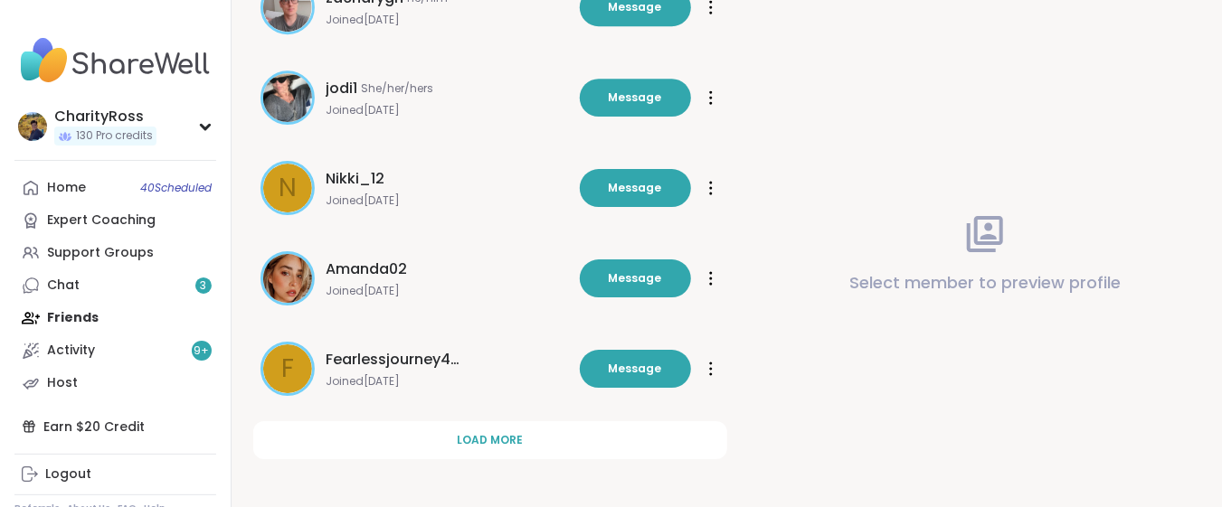
click at [376, 435] on button "Load more" at bounding box center [490, 440] width 474 height 38
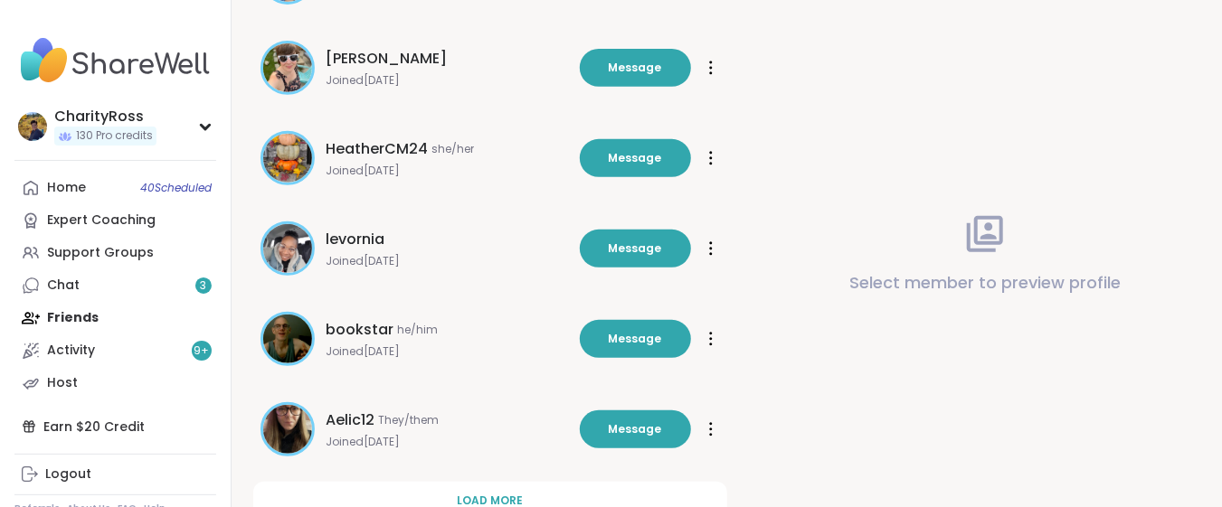
scroll to position [13312, 0]
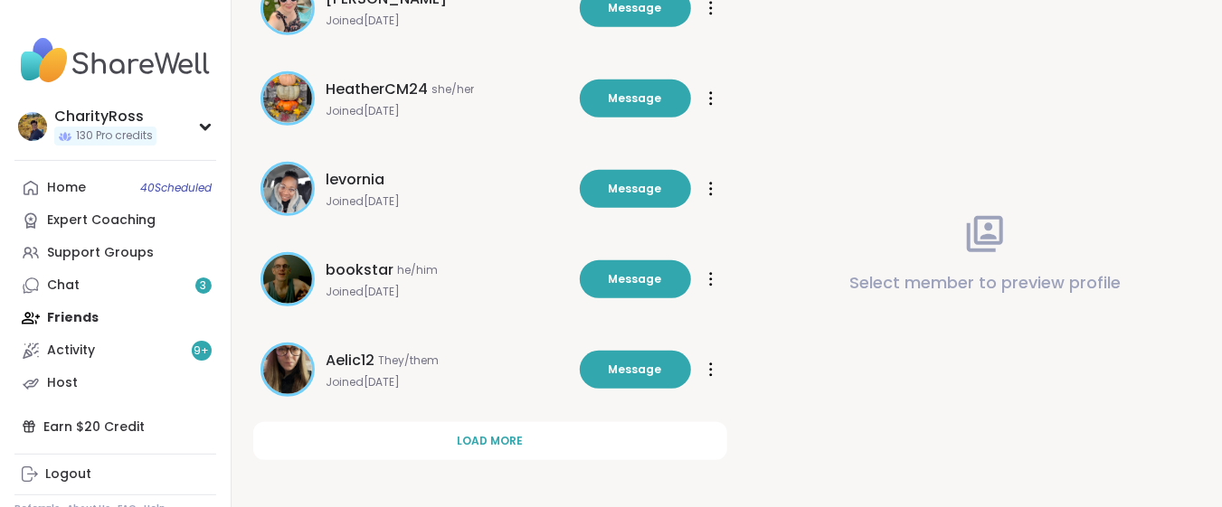
click at [376, 435] on button "Load more" at bounding box center [490, 441] width 474 height 38
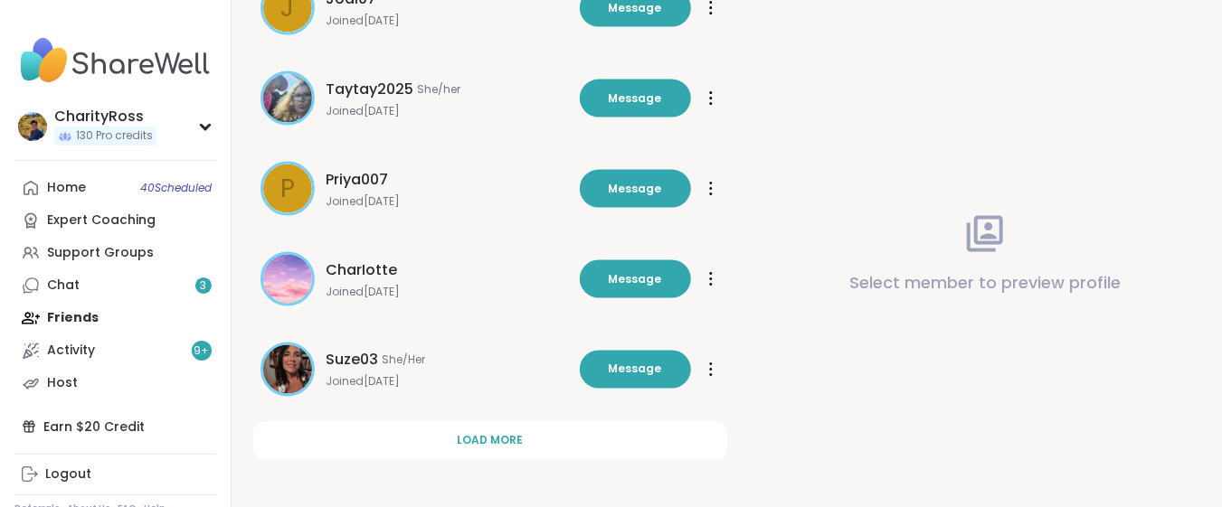
scroll to position [14217, 0]
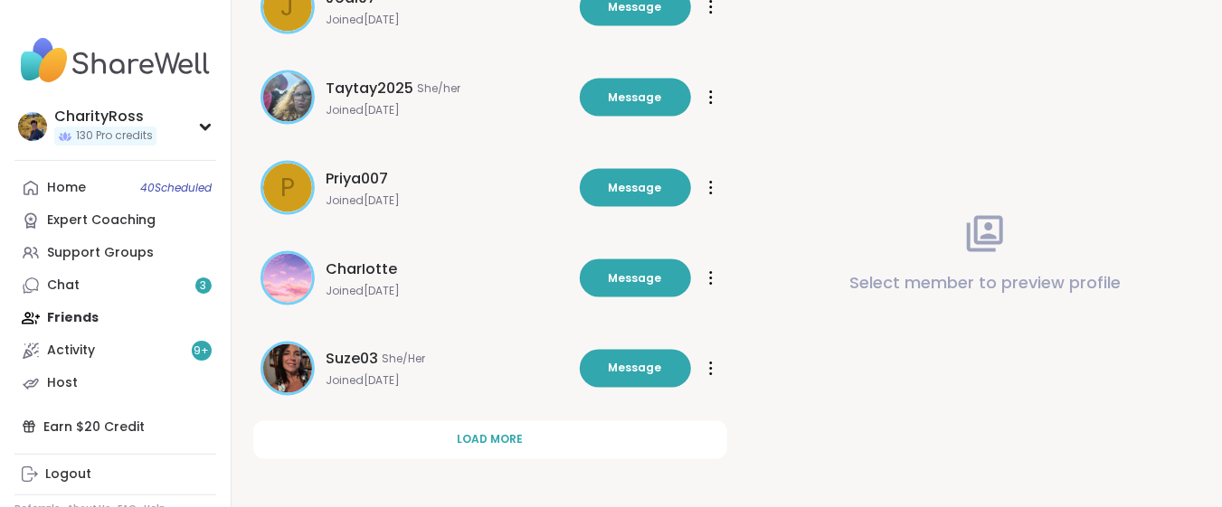
click at [376, 435] on button "Load more" at bounding box center [490, 440] width 474 height 38
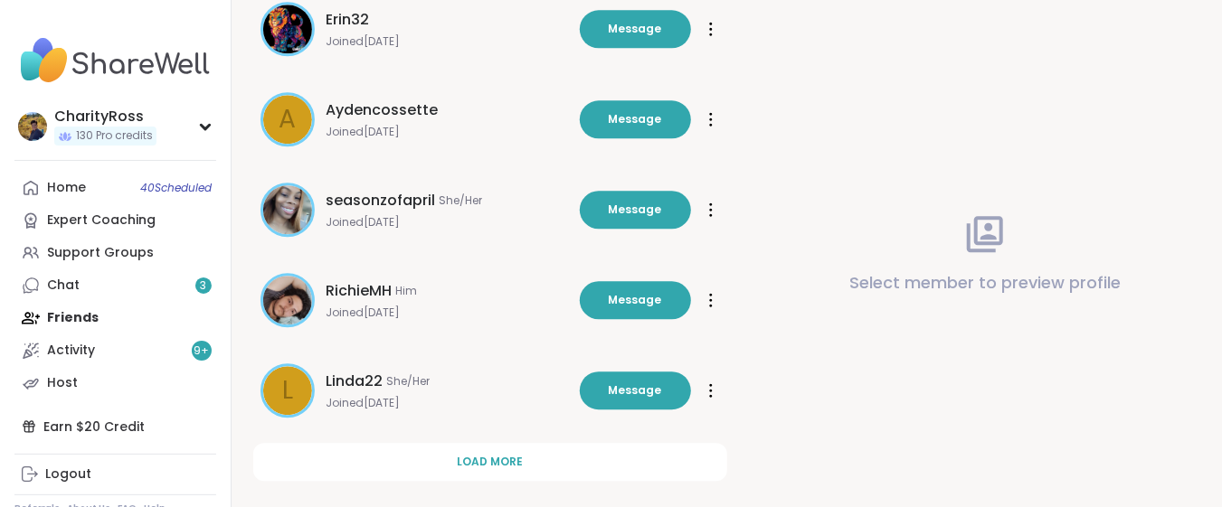
scroll to position [15120, 0]
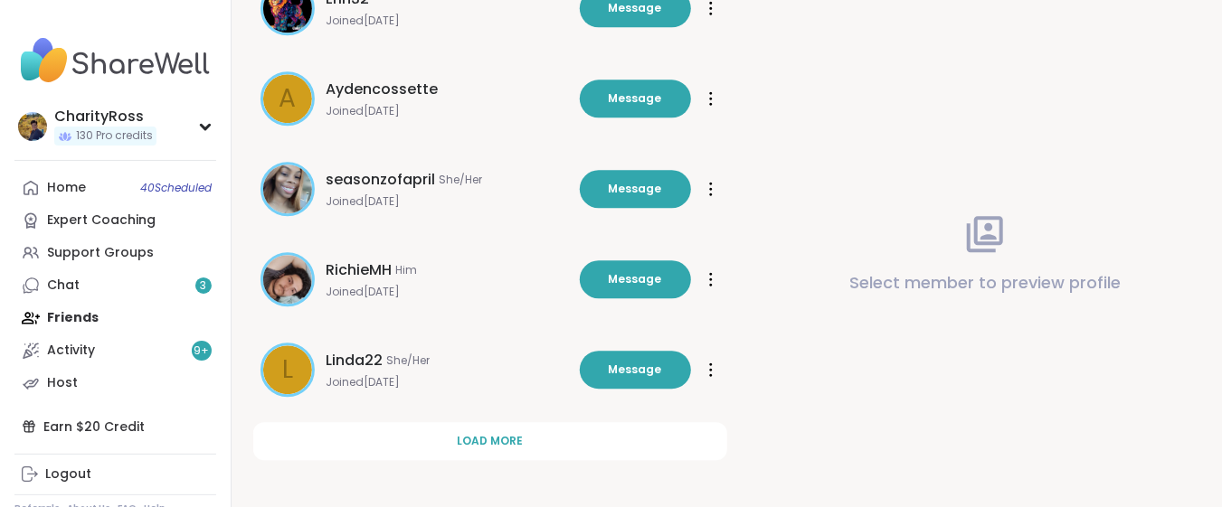
click at [376, 435] on button "Load more" at bounding box center [490, 441] width 474 height 38
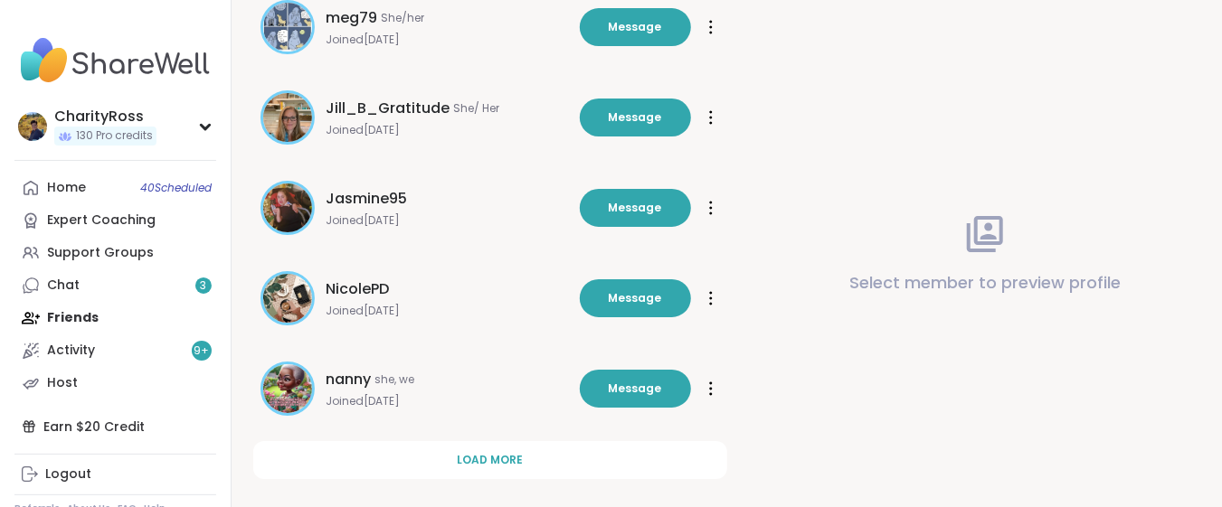
scroll to position [16025, 0]
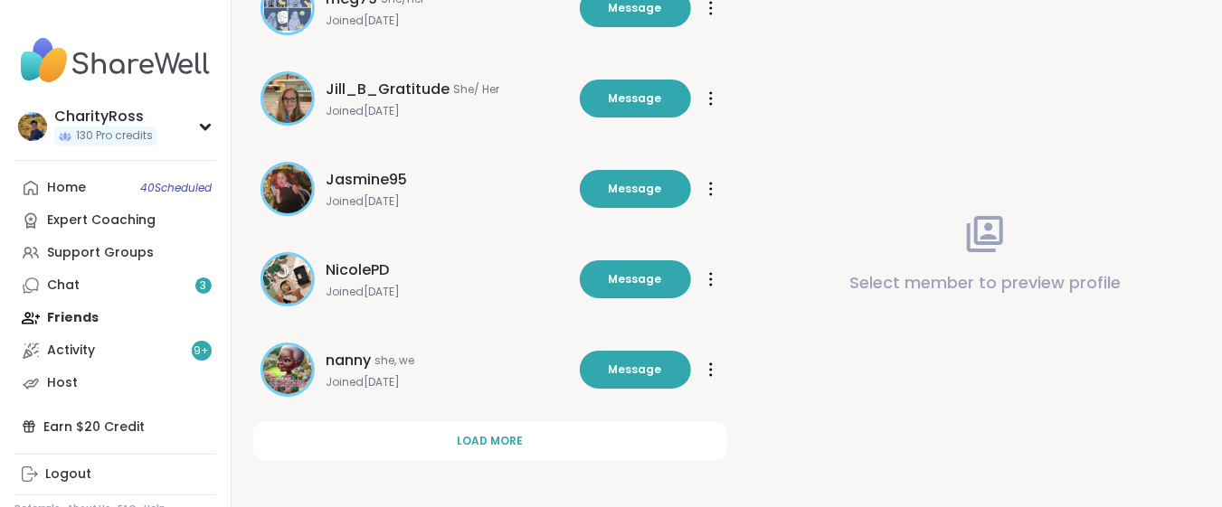
click at [376, 435] on button "Load more" at bounding box center [490, 441] width 474 height 38
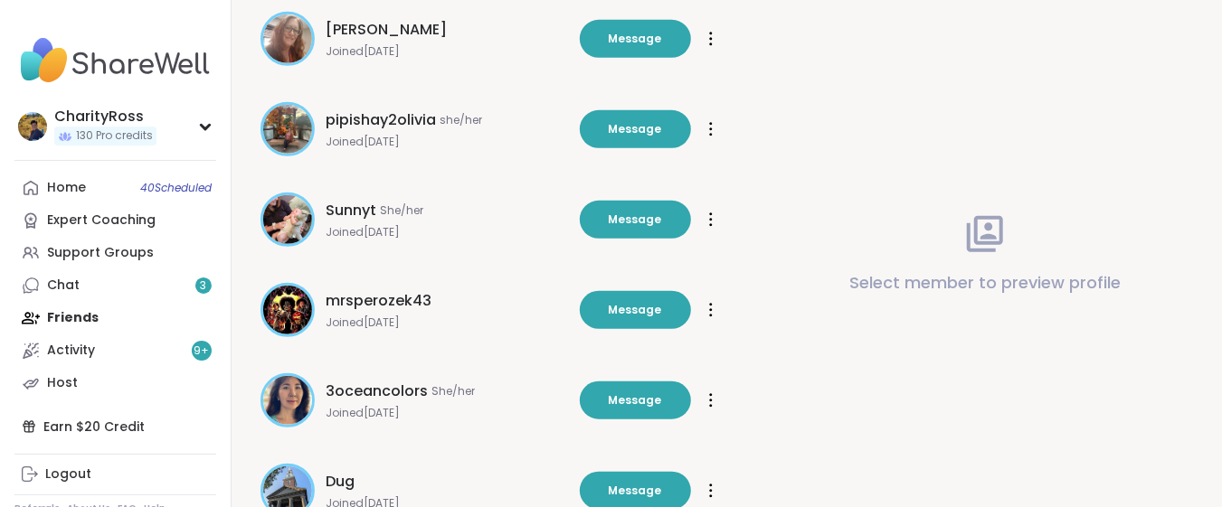
scroll to position [16507, 0]
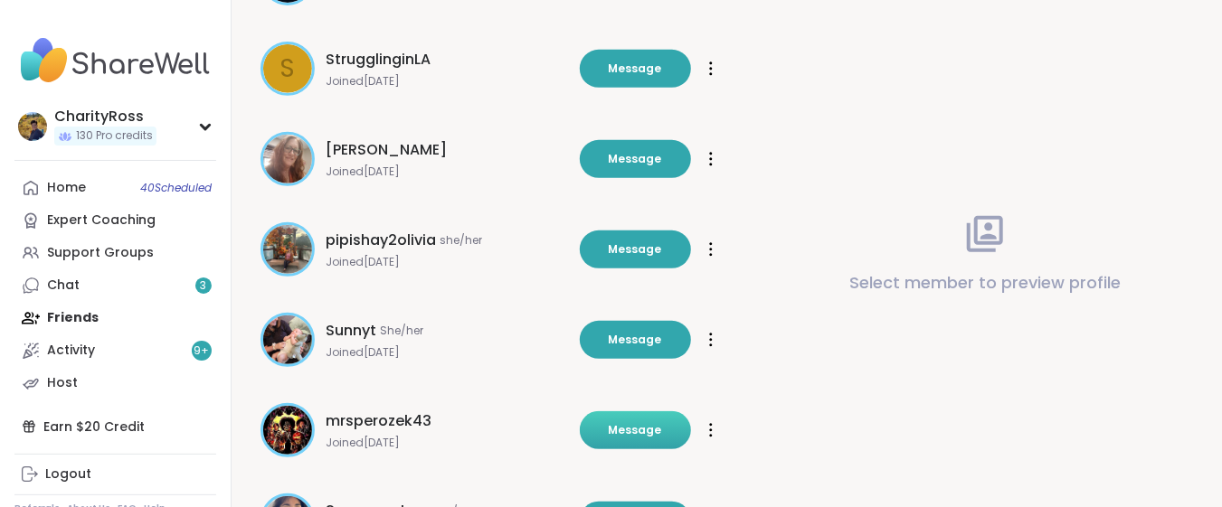
click at [658, 411] on button "Message" at bounding box center [635, 430] width 111 height 38
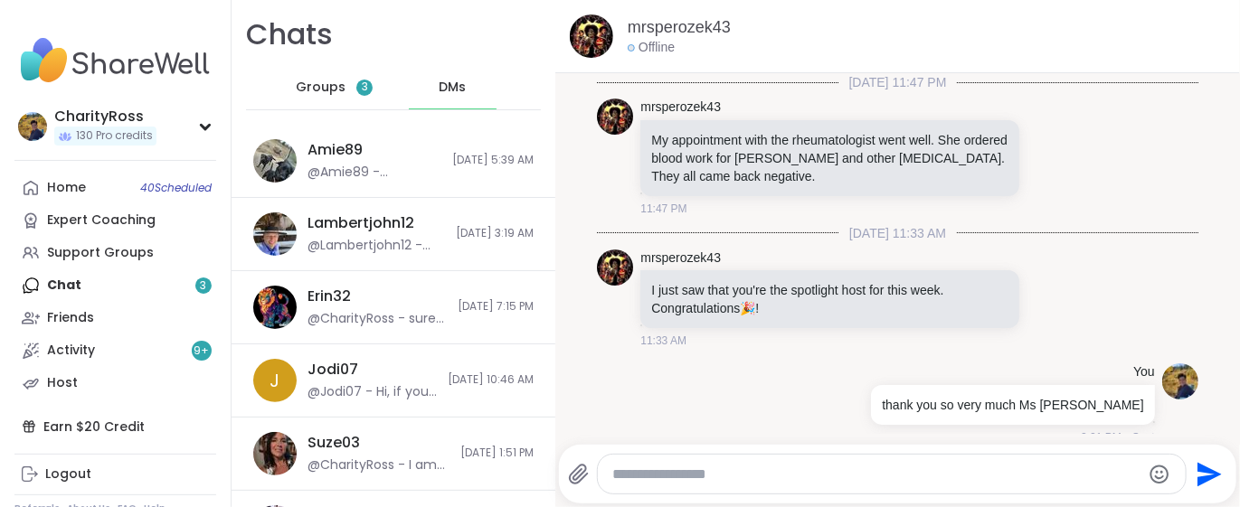
scroll to position [135, 0]
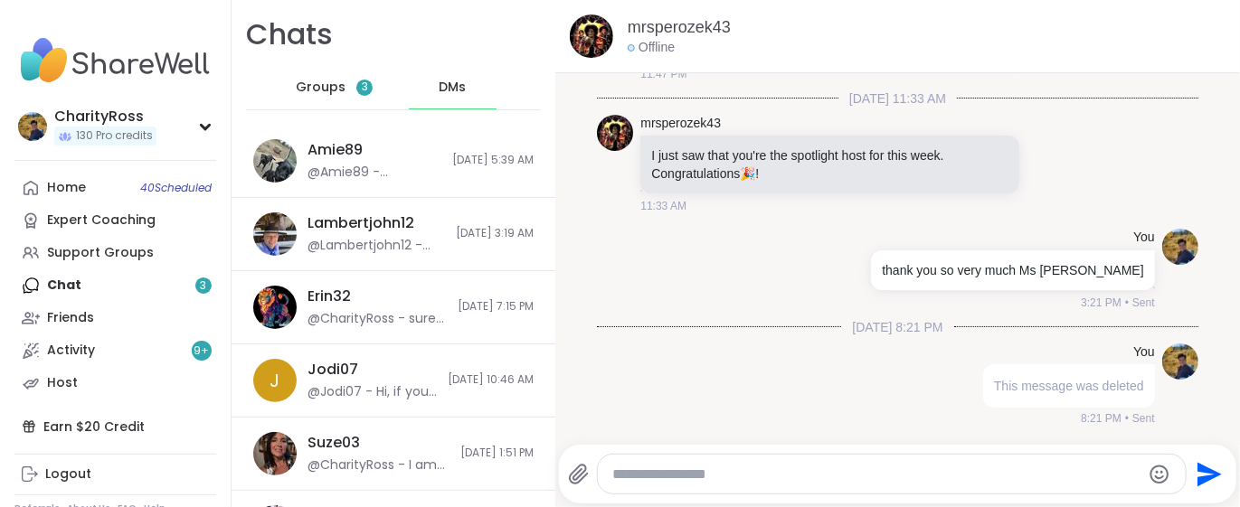
click at [623, 466] on textarea "Type your message" at bounding box center [876, 475] width 529 height 18
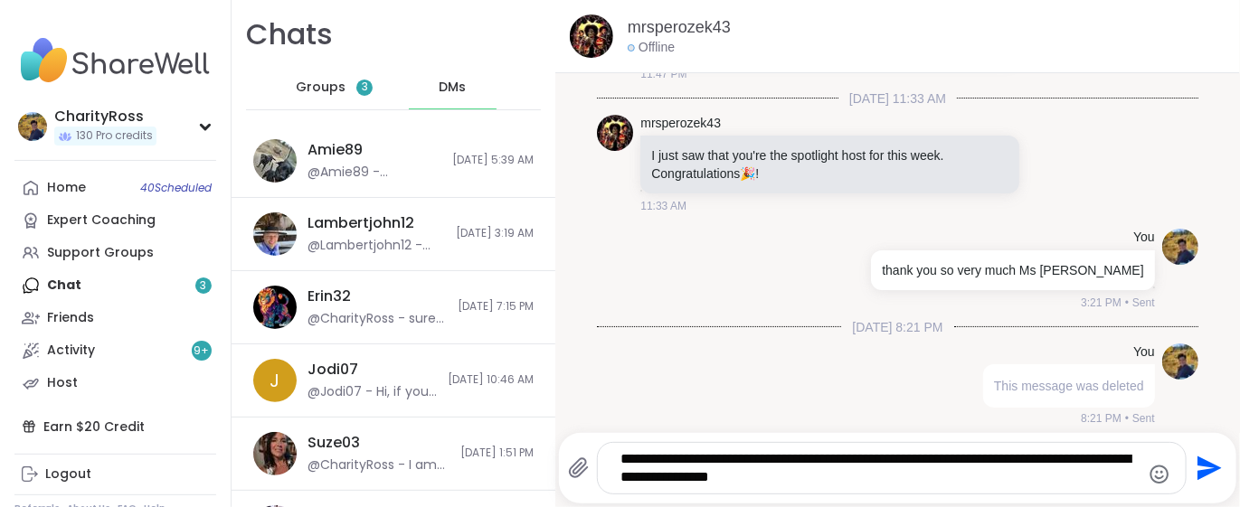
type textarea "**********"
click at [1197, 467] on icon "Send" at bounding box center [1209, 469] width 24 height 24
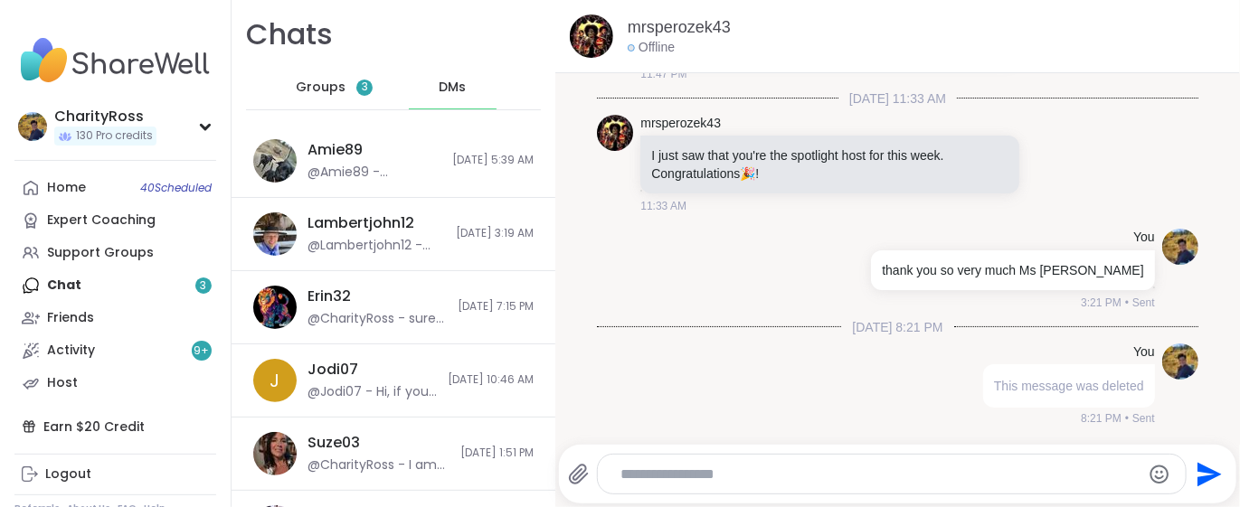
scroll to position [267, 0]
